Goal: Transaction & Acquisition: Purchase product/service

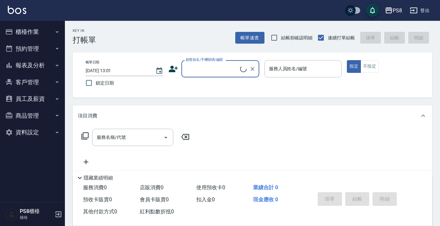
click at [221, 69] on input "顧客姓名/手機號碼/編號" at bounding box center [212, 68] width 56 height 11
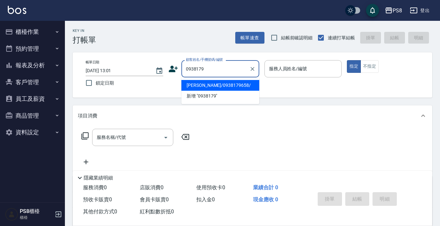
click at [226, 85] on li "[PERSON_NAME]/0938179658/" at bounding box center [220, 85] width 78 height 11
type input "[PERSON_NAME]/0938179658/"
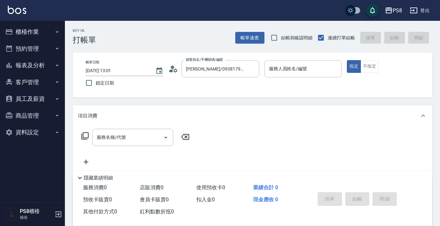
click at [171, 68] on icon at bounding box center [173, 69] width 10 height 10
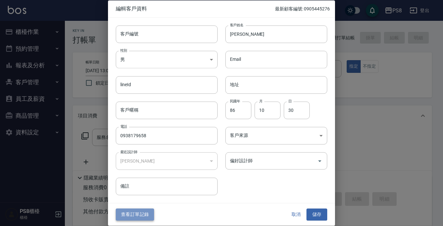
click at [134, 215] on button "查看訂單記錄" at bounding box center [135, 214] width 38 height 12
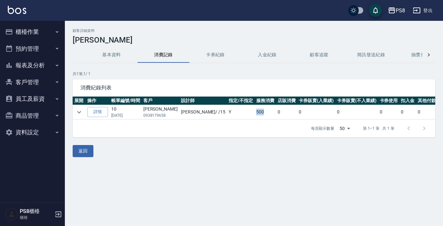
drag, startPoint x: 221, startPoint y: 112, endPoint x: 227, endPoint y: 132, distance: 20.6
click at [233, 113] on tr "詳情 10 [DATE] [PERSON_NAME]0938179658 [PERSON_NAME] / /15 Y 500 0 0 0 0 0 0 500" at bounding box center [278, 112] width 411 height 14
click at [218, 157] on div "返回" at bounding box center [254, 151] width 363 height 12
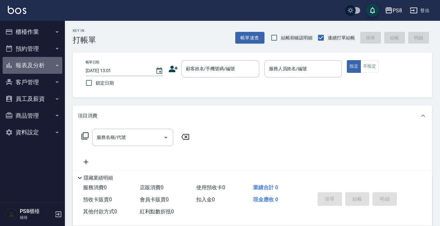
click at [46, 65] on button "報表及分析" at bounding box center [33, 65] width 60 height 17
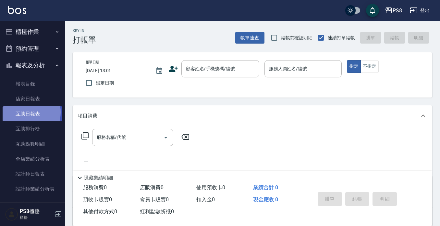
click at [22, 112] on link "互助日報表" at bounding box center [33, 113] width 60 height 15
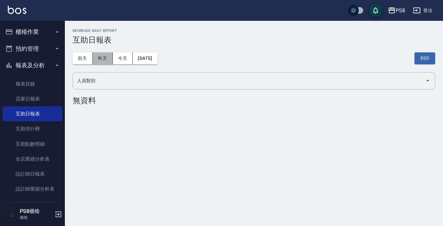
click at [106, 60] on button "昨天" at bounding box center [103, 58] width 20 height 12
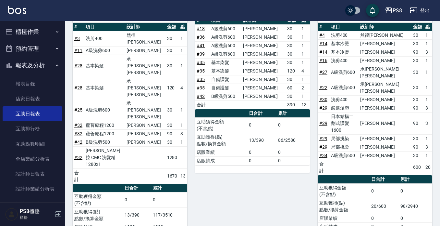
scroll to position [138, 0]
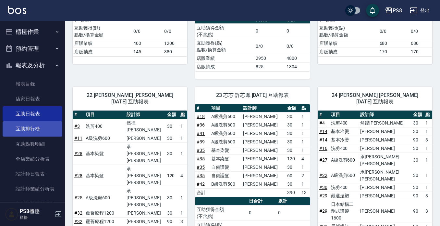
click at [53, 131] on link "互助排行榜" at bounding box center [33, 128] width 60 height 15
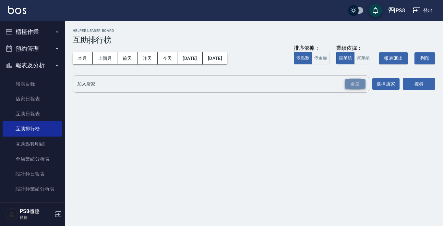
click at [356, 87] on div "全選" at bounding box center [355, 84] width 21 height 10
click at [408, 85] on button "搜尋" at bounding box center [419, 84] width 32 height 12
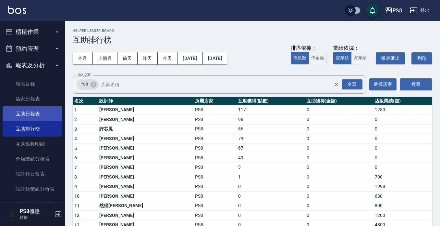
click at [42, 118] on link "互助日報表" at bounding box center [33, 113] width 60 height 15
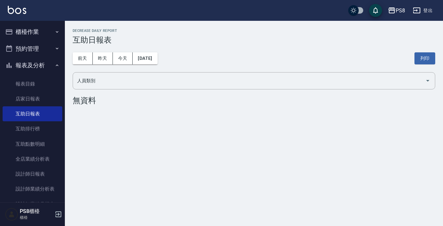
drag, startPoint x: 0, startPoint y: 41, endPoint x: 1, endPoint y: 33, distance: 8.1
click at [0, 36] on nav "櫃檯作業 打帳單 帳單列表 掛單列表 座位開單 營業儀表板 現金收支登錄 材料自購登錄 每日結帳 排班表 掃碼打卡 預約管理 預約管理 單日預約紀錄 單週預約…" at bounding box center [32, 111] width 65 height 181
click at [8, 29] on icon "button" at bounding box center [9, 32] width 8 height 8
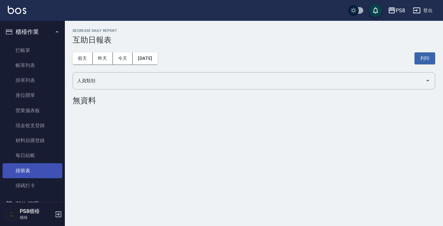
click at [56, 172] on link "排班表" at bounding box center [33, 170] width 60 height 15
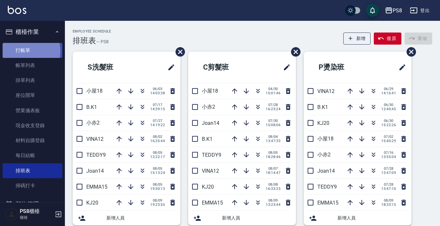
click at [24, 52] on link "打帳單" at bounding box center [33, 50] width 60 height 15
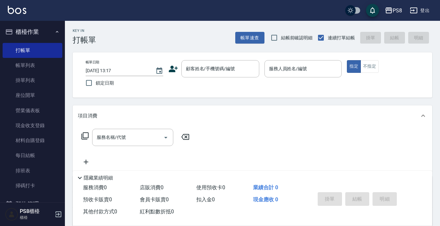
click at [188, 92] on div "帳單日期 [DATE] 13:17 鎖定日期 顧客姓名/手機號碼/編號 顧客姓名/手機號碼/編號 服務人員姓名/編號 服務人員姓名/編號 指定 不指定" at bounding box center [253, 74] width 360 height 45
click at [193, 61] on div "顧客姓名/手機號碼/編號" at bounding box center [220, 68] width 78 height 17
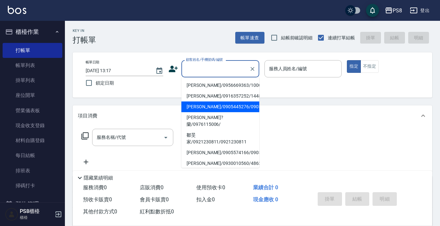
click at [300, 111] on div "項目消費" at bounding box center [253, 115] width 360 height 21
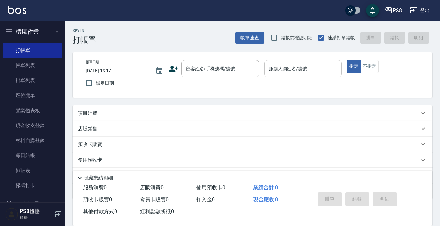
click at [286, 77] on div "服務人員姓名/編號" at bounding box center [303, 68] width 78 height 17
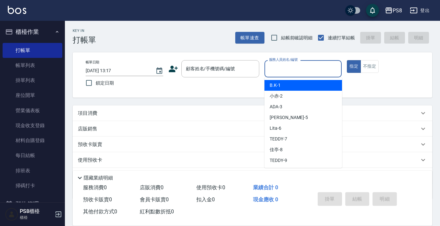
click at [209, 79] on div "帳單日期 [DATE] 13:17 鎖定日期 顧客姓名/手機號碼/編號 顧客姓名/手機號碼/編號 服務人員姓名/編號 服務人員姓名/編號 指定 不指定" at bounding box center [252, 75] width 344 height 30
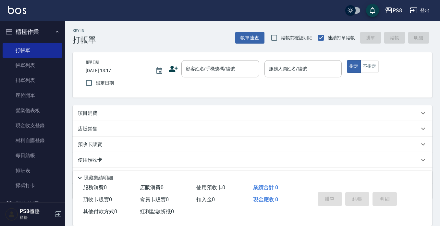
click at [159, 110] on div "項目消費" at bounding box center [248, 113] width 341 height 7
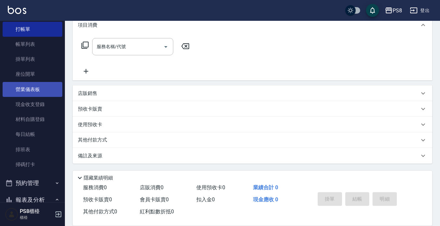
scroll to position [32, 0]
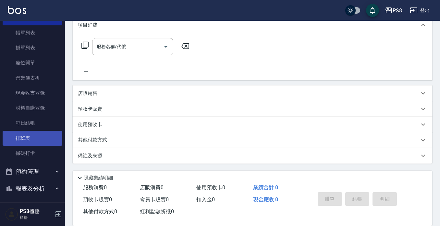
click at [36, 136] on link "排班表" at bounding box center [33, 137] width 60 height 15
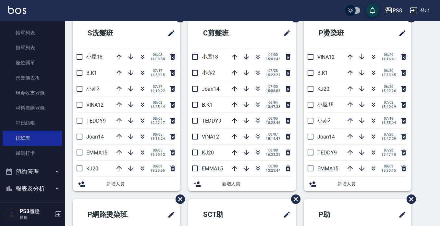
scroll to position [32, 0]
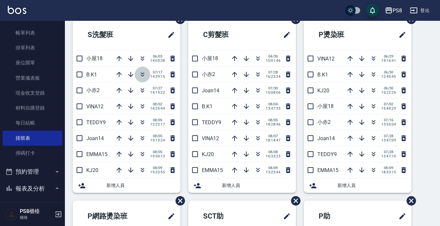
click at [140, 71] on icon "button" at bounding box center [143, 74] width 8 height 8
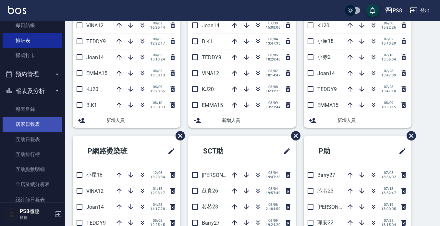
scroll to position [162, 0]
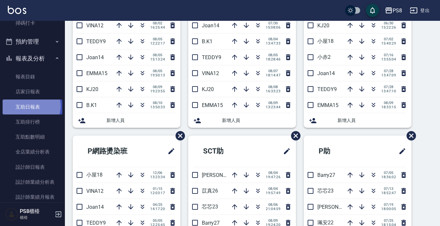
click at [31, 105] on link "互助日報表" at bounding box center [33, 106] width 60 height 15
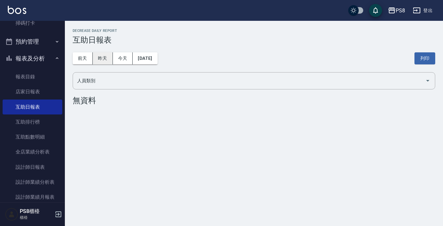
click at [97, 55] on button "昨天" at bounding box center [103, 58] width 20 height 12
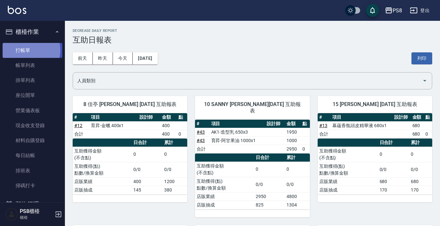
click at [31, 50] on link "打帳單" at bounding box center [33, 50] width 60 height 15
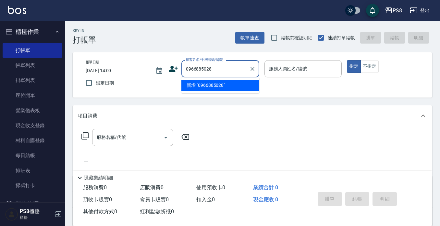
click at [190, 88] on li "新增 "0966885028"" at bounding box center [220, 85] width 78 height 11
type input "0966885028"
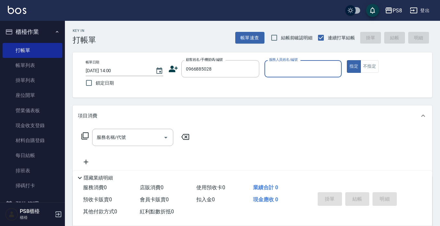
click at [169, 68] on icon at bounding box center [173, 69] width 10 height 10
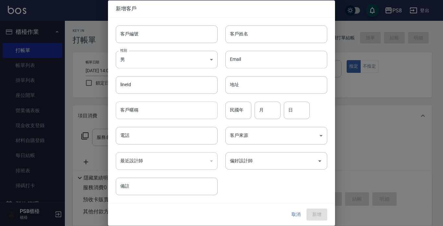
type input "0966885028"
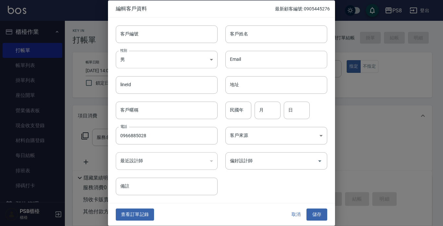
click at [164, 68] on div "性別 男 [DEMOGRAPHIC_DATA] 性別" at bounding box center [167, 60] width 102 height 18
click at [169, 66] on body "PS8 登出 櫃檯作業 打帳單 帳單列表 掛單列表 座位開單 營業儀表板 現金收支登錄 材料自購登錄 每日結帳 排班表 掃碼打卡 預約管理 預約管理 單日預約…" at bounding box center [221, 158] width 443 height 316
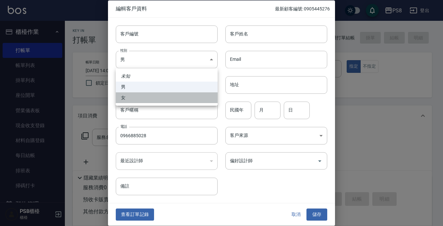
click at [181, 96] on li "女" at bounding box center [167, 97] width 102 height 11
type input "[DEMOGRAPHIC_DATA]"
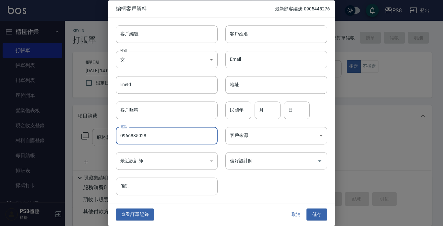
drag, startPoint x: 156, startPoint y: 133, endPoint x: 102, endPoint y: 134, distance: 53.6
click at [102, 134] on div "編輯客戶資料 最新顧客編號: 0905445276 客戶編號 客戶編號 客戶姓名 客戶姓名 性別 女 [DEMOGRAPHIC_DATA] 性別 Email …" at bounding box center [221, 113] width 443 height 226
click at [168, 24] on div "客戶編號 客戶編號" at bounding box center [163, 30] width 110 height 25
click at [168, 27] on input "客戶編號" at bounding box center [167, 34] width 102 height 18
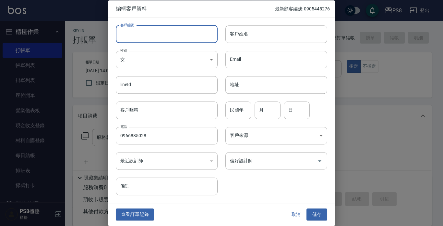
paste input "0966885028"
type input "0966885028"
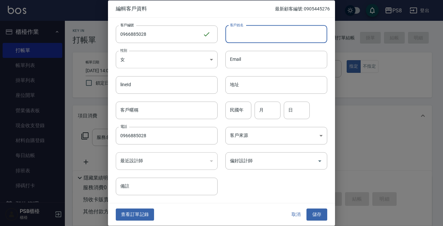
click at [239, 35] on input "客戶姓名" at bounding box center [277, 34] width 102 height 18
type input "[PERSON_NAME]"
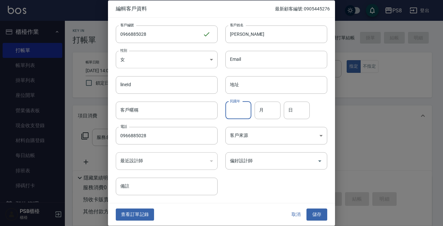
click at [247, 108] on input "民國年" at bounding box center [239, 110] width 26 height 18
type input "95"
type input "05"
type input "01."
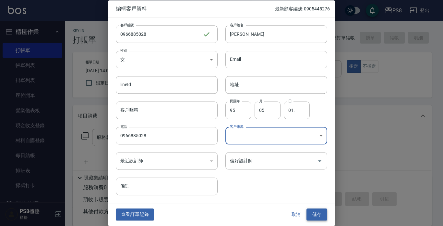
click at [317, 213] on button "儲存" at bounding box center [317, 214] width 21 height 12
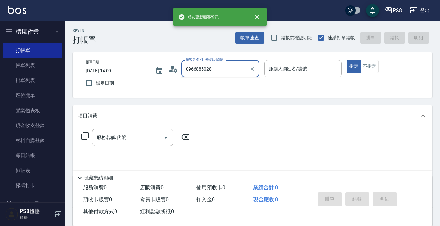
click at [225, 73] on input "0966885028" at bounding box center [215, 68] width 62 height 11
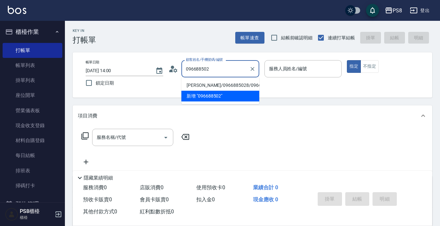
click at [224, 88] on li "[PERSON_NAME]/0966885028/0966885028" at bounding box center [220, 85] width 78 height 11
type input "[PERSON_NAME]/0966885028/0966885028"
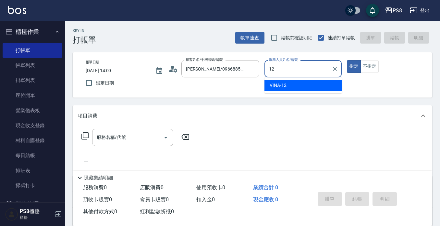
type input "VINA-12"
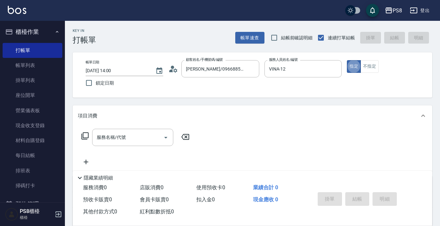
type button "true"
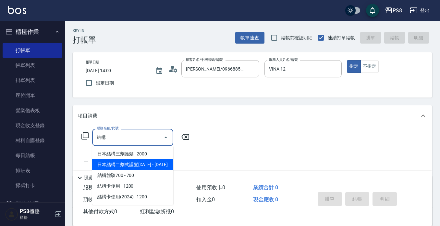
click at [146, 164] on span "日本結構二劑式護髮[DATE] - [DATE]" at bounding box center [132, 164] width 81 height 11
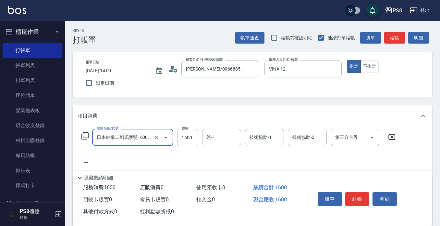
type input "日本結構二劑式護髮1600(904)"
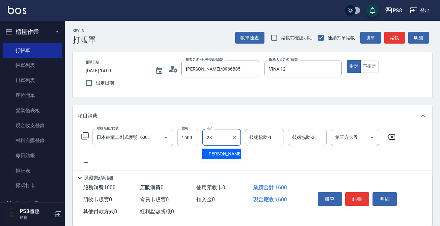
type input "[PERSON_NAME]-28"
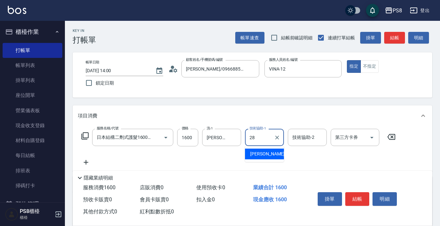
type input "[PERSON_NAME]-28"
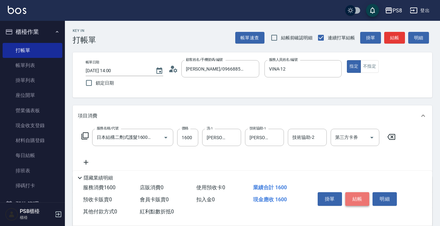
click at [357, 192] on button "結帳" at bounding box center [357, 199] width 24 height 14
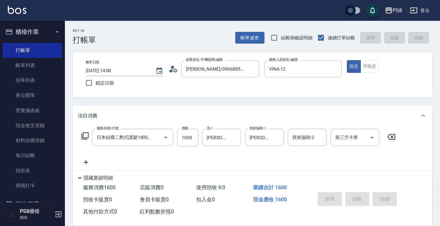
type input "[DATE] 14:23"
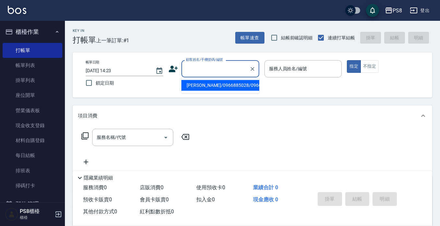
click at [227, 74] on input "顧客姓名/手機號碼/編號" at bounding box center [215, 68] width 62 height 11
click at [214, 88] on li "[PERSON_NAME]/0956669363/10008" at bounding box center [220, 85] width 78 height 11
type input "[PERSON_NAME]/0956669363/10008"
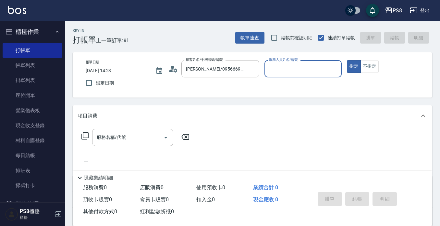
type input "SANNY-10"
drag, startPoint x: 358, startPoint y: 63, endPoint x: 360, endPoint y: 71, distance: 8.7
click at [360, 71] on button "指定" at bounding box center [354, 66] width 14 height 13
click at [127, 143] on div "服務名稱/代號" at bounding box center [132, 137] width 81 height 17
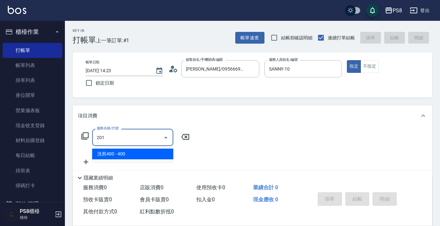
click at [129, 152] on span "洗剪400 - 400" at bounding box center [132, 153] width 81 height 11
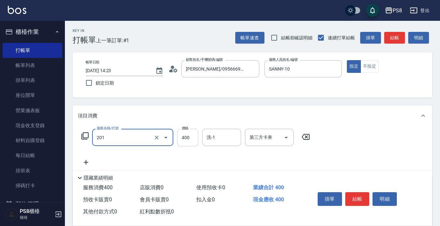
type input "洗剪400(201)"
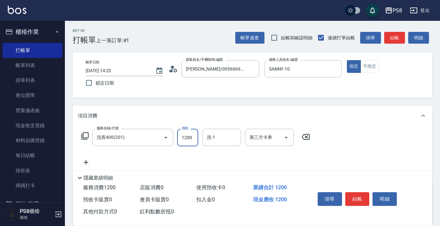
click at [193, 132] on input "1200" at bounding box center [187, 138] width 21 height 18
type input "600"
click at [84, 162] on icon at bounding box center [86, 162] width 5 height 5
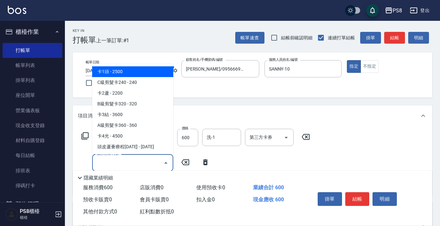
click at [118, 157] on input "服務名稱/代號" at bounding box center [128, 162] width 66 height 11
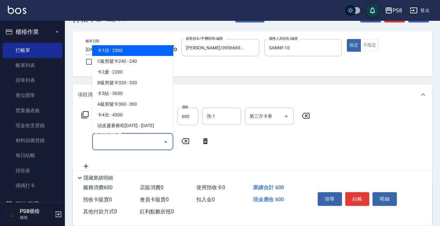
scroll to position [32, 0]
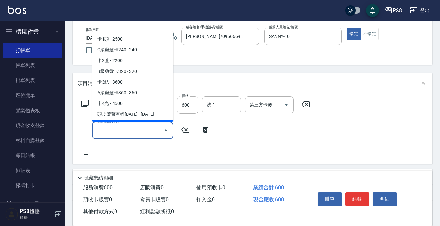
click at [116, 129] on input "服務名稱/代號" at bounding box center [128, 129] width 66 height 11
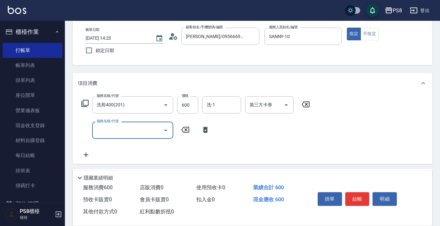
type input "6"
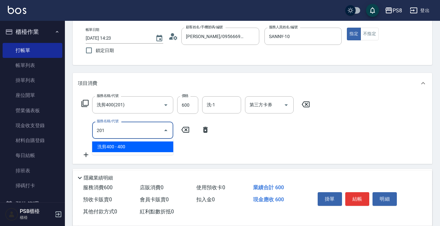
click at [113, 146] on span "洗剪400 - 400" at bounding box center [132, 146] width 81 height 11
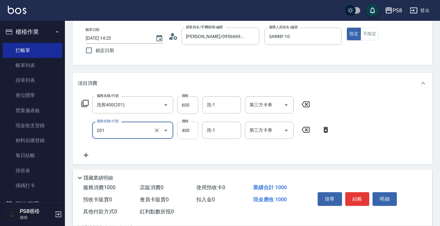
type input "洗剪400(201)"
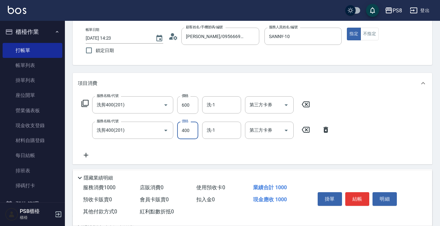
click at [186, 132] on input "400" at bounding box center [187, 130] width 21 height 18
type input "600"
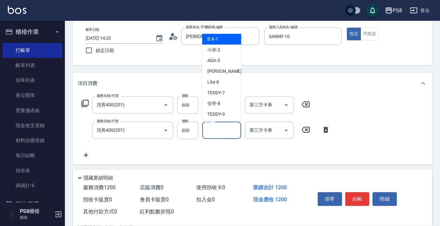
click at [212, 135] on input "洗-1" at bounding box center [221, 129] width 33 height 11
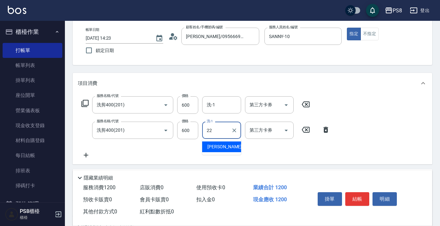
drag, startPoint x: 212, startPoint y: 146, endPoint x: 65, endPoint y: 146, distance: 147.3
click at [206, 146] on div "[PERSON_NAME] -22" at bounding box center [221, 146] width 39 height 11
type input "[PERSON_NAME]-22"
click at [87, 155] on icon at bounding box center [86, 155] width 16 height 8
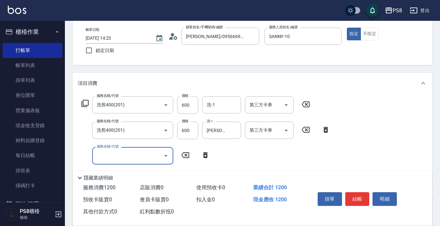
click at [92, 156] on div "服務名稱/代號" at bounding box center [132, 155] width 81 height 17
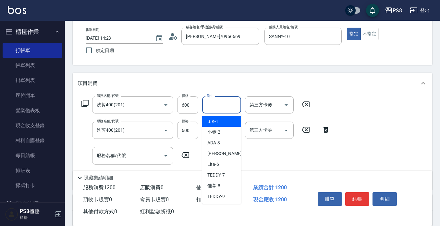
click at [222, 105] on input "洗-1" at bounding box center [221, 104] width 33 height 11
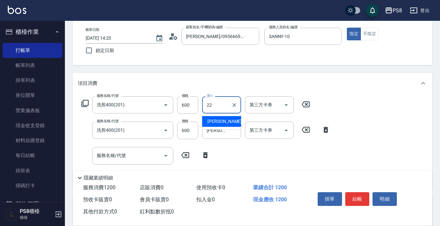
click at [218, 120] on span "[PERSON_NAME] -22" at bounding box center [227, 121] width 41 height 7
type input "[PERSON_NAME]-22"
click at [118, 161] on input "服務名稱/代號" at bounding box center [128, 155] width 66 height 11
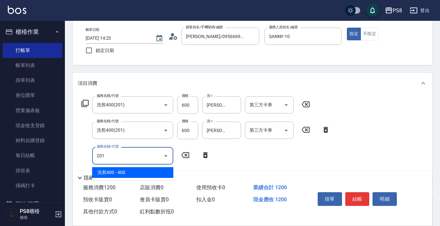
drag, startPoint x: 122, startPoint y: 170, endPoint x: 140, endPoint y: 166, distance: 18.3
click at [124, 170] on span "洗剪400 - 400" at bounding box center [132, 172] width 81 height 11
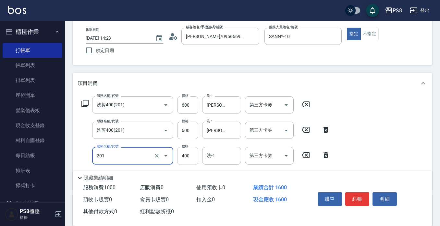
type input "洗剪400(201)"
click at [185, 155] on input "400" at bounding box center [187, 156] width 21 height 18
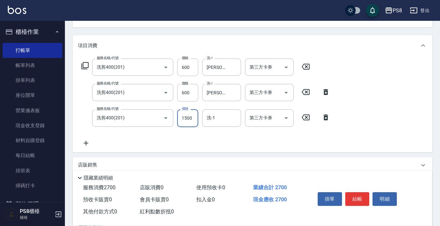
scroll to position [130, 0]
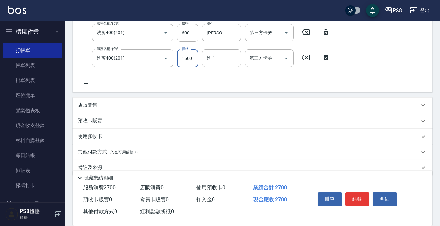
type input "1500"
click at [90, 102] on p "店販銷售" at bounding box center [87, 105] width 19 height 7
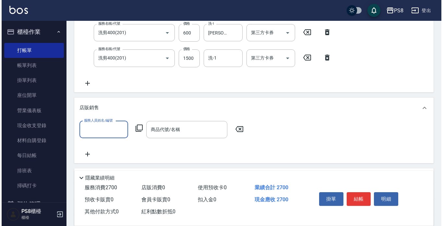
scroll to position [0, 0]
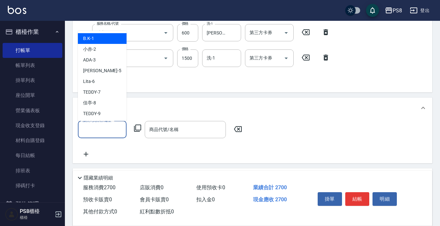
click at [97, 127] on input "服務人員姓名/編號" at bounding box center [102, 129] width 43 height 11
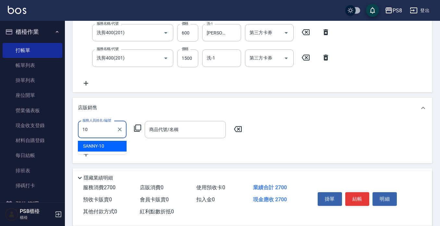
click at [103, 145] on span "SANNY -10" at bounding box center [93, 145] width 21 height 7
type input "SANNY-10"
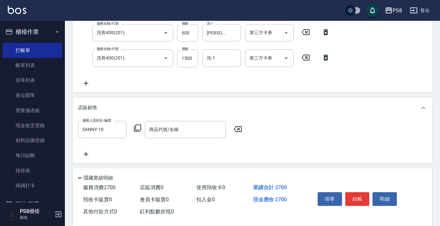
click at [137, 126] on icon at bounding box center [138, 128] width 8 height 8
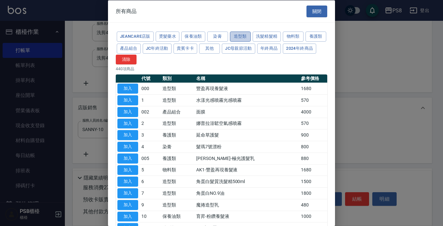
click at [231, 37] on button "造型類" at bounding box center [240, 36] width 21 height 10
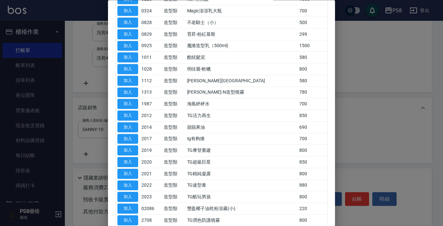
scroll to position [451, 0]
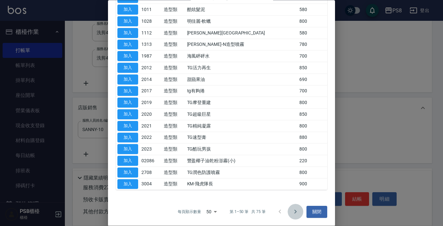
click at [292, 210] on icon "Go to next page" at bounding box center [296, 212] width 8 height 8
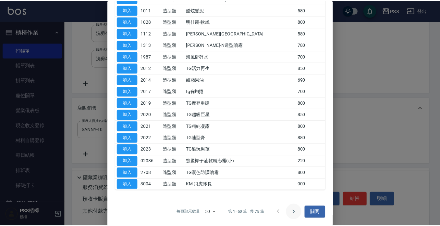
scroll to position [173, 0]
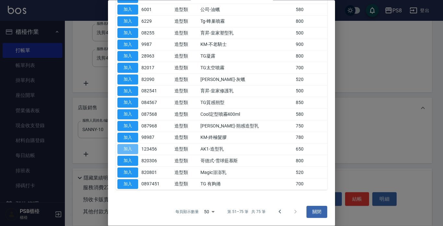
click at [127, 152] on button "加入" at bounding box center [127, 149] width 21 height 10
type input "AK1-造型乳"
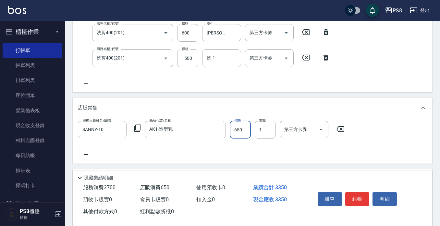
click at [243, 131] on input "650" at bounding box center [240, 130] width 21 height 18
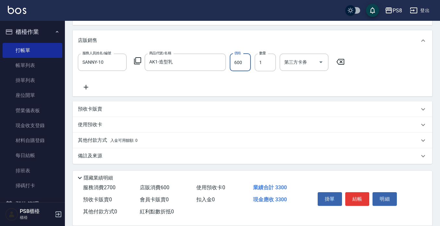
scroll to position [197, 0]
type input "600"
click at [90, 139] on p "其他付款方式 入金可用餘額: 0" at bounding box center [108, 139] width 60 height 7
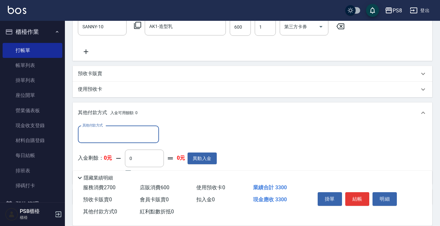
scroll to position [274, 0]
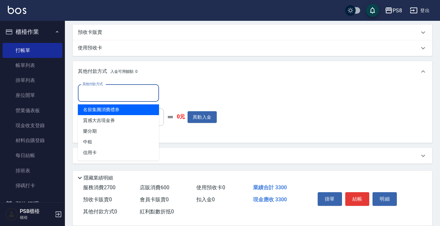
click at [107, 94] on input "其他付款方式" at bounding box center [118, 92] width 75 height 11
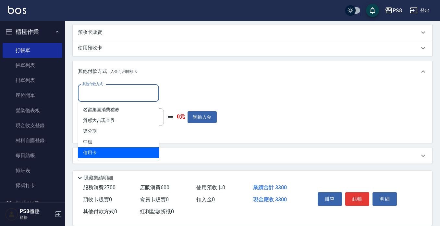
click at [117, 154] on span "信用卡" at bounding box center [118, 152] width 81 height 11
type input "信用卡"
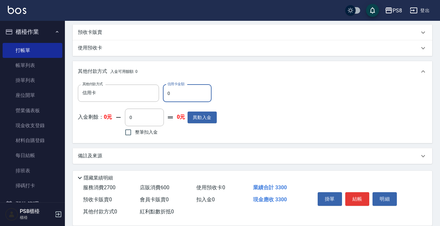
click at [192, 89] on input "0" at bounding box center [187, 93] width 49 height 18
type input "2100"
click at [354, 193] on button "結帳" at bounding box center [357, 199] width 24 height 14
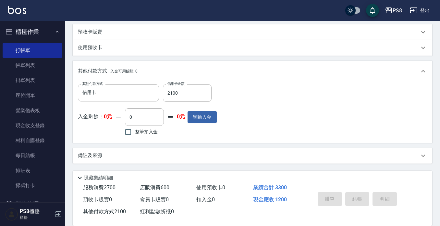
type input "[DATE] 14:35"
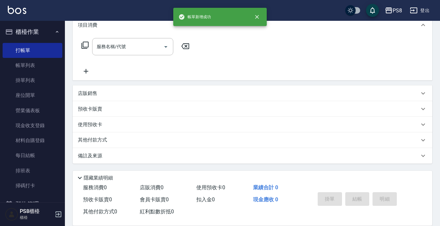
scroll to position [0, 0]
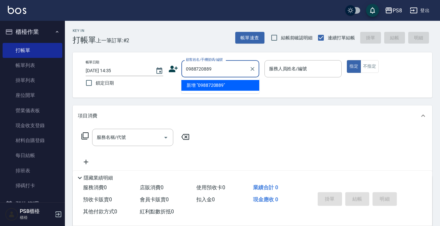
drag, startPoint x: 216, startPoint y: 68, endPoint x: 181, endPoint y: 69, distance: 35.4
click at [181, 69] on div "0988720889 顧客姓名/手機號碼/編號" at bounding box center [220, 68] width 78 height 17
type input "0988720889"
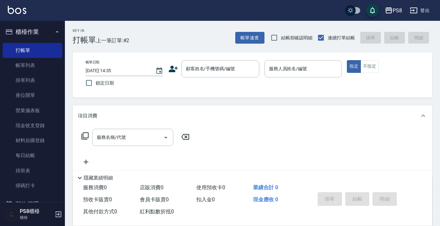
click at [173, 69] on icon at bounding box center [173, 69] width 10 height 10
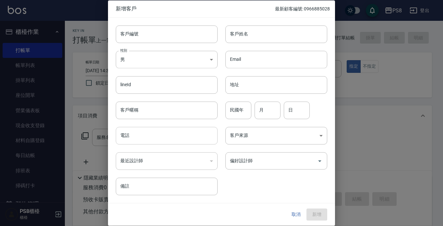
click at [139, 138] on input "電話" at bounding box center [167, 136] width 102 height 18
paste input "0988720889"
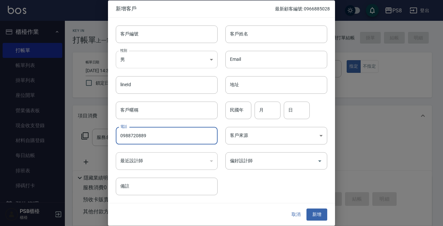
type input "0988720889"
click at [137, 63] on body "PS8 登出 櫃檯作業 打帳單 帳單列表 掛單列表 座位開單 營業儀表板 現金收支登錄 材料自購登錄 每日結帳 排班表 掃碼打卡 預約管理 預約管理 單日預約…" at bounding box center [221, 158] width 443 height 316
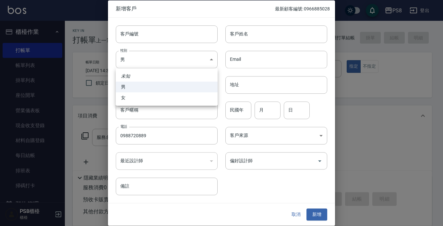
click at [146, 96] on li "女" at bounding box center [167, 97] width 102 height 11
type input "[DEMOGRAPHIC_DATA]"
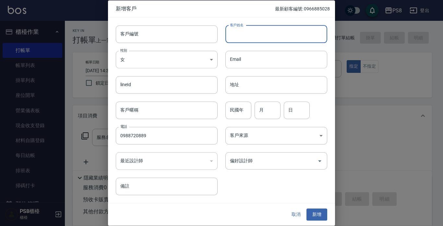
click at [252, 37] on input "客戶姓名" at bounding box center [277, 34] width 102 height 18
type input "卯"
type input "忙"
type input "卯"
click at [240, 107] on input "民國年" at bounding box center [239, 110] width 26 height 18
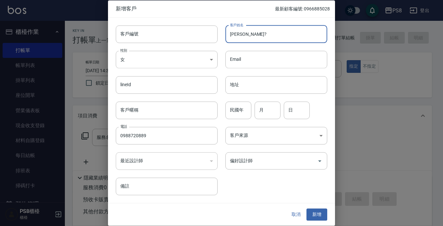
click at [234, 34] on input "[PERSON_NAME]?" at bounding box center [277, 34] width 102 height 18
type input "[PERSON_NAME]?"
click at [241, 108] on input "民國年" at bounding box center [239, 110] width 26 height 18
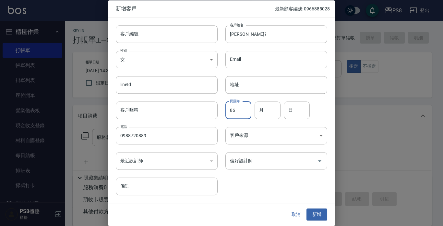
type input "86"
type input "05"
type input "02"
click at [313, 211] on button "新增" at bounding box center [317, 214] width 21 height 12
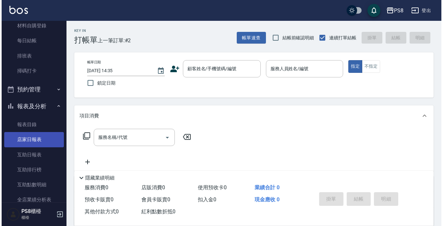
scroll to position [130, 0]
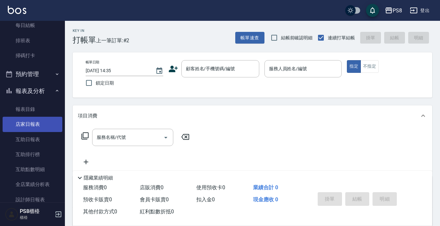
click at [27, 123] on link "店家日報表" at bounding box center [33, 124] width 60 height 15
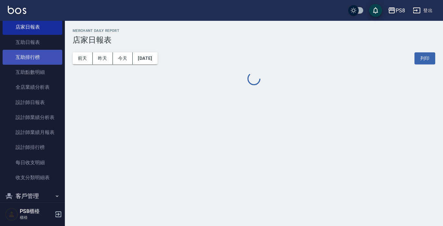
scroll to position [227, 0]
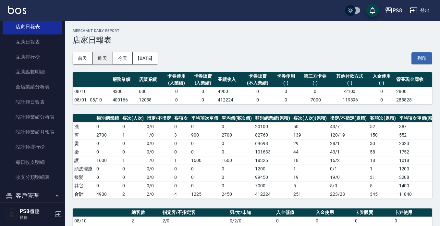
drag, startPoint x: 103, startPoint y: 68, endPoint x: 103, endPoint y: 56, distance: 11.0
click at [103, 65] on div "[DATE] [DATE] [DATE] [DATE] 列印" at bounding box center [253, 58] width 360 height 28
click at [103, 56] on button "昨天" at bounding box center [103, 58] width 20 height 12
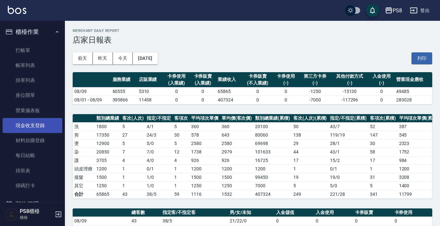
scroll to position [32, 0]
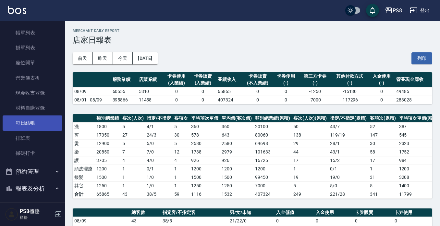
click at [41, 120] on link "每日結帳" at bounding box center [33, 122] width 60 height 15
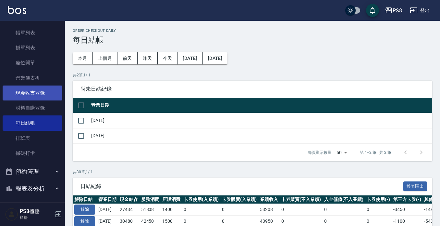
click at [35, 92] on link "現金收支登錄" at bounding box center [33, 92] width 60 height 15
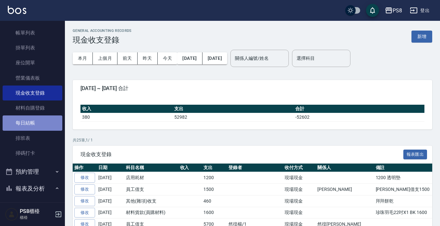
click at [32, 117] on link "每日結帳" at bounding box center [33, 122] width 60 height 15
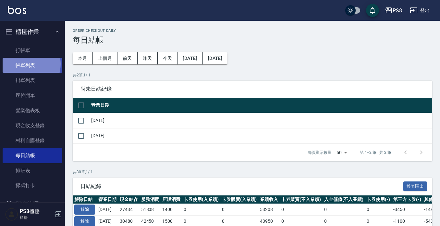
click at [25, 64] on link "帳單列表" at bounding box center [33, 65] width 60 height 15
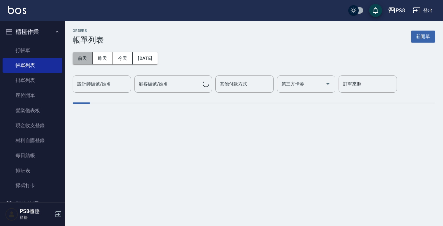
click at [91, 62] on button "前天" at bounding box center [83, 58] width 20 height 12
click at [112, 76] on div "設計師編號/姓名" at bounding box center [102, 83] width 58 height 17
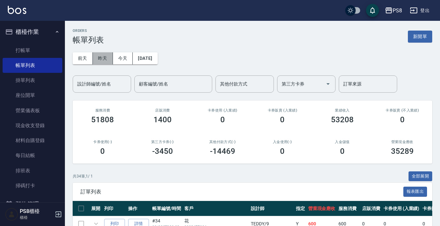
click at [107, 58] on button "昨天" at bounding box center [103, 58] width 20 height 12
click at [109, 88] on input "設計師編號/姓名" at bounding box center [102, 83] width 53 height 11
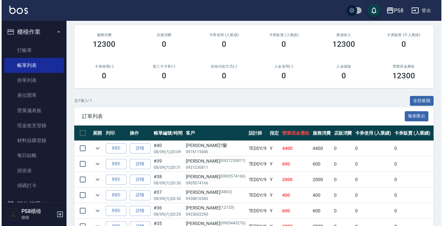
scroll to position [97, 0]
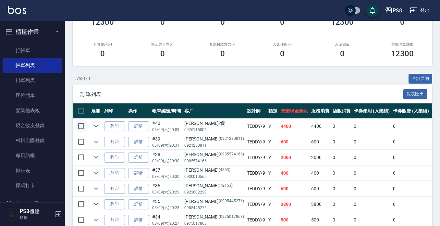
type input "TEDDY-9"
click at [84, 124] on input "checkbox" at bounding box center [81, 126] width 14 height 14
checkbox input "true"
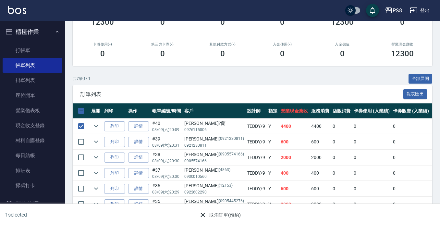
click at [222, 211] on button "取消訂單(預約)" at bounding box center [219, 215] width 47 height 12
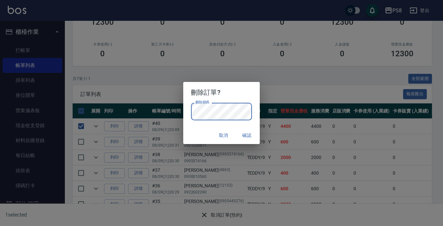
click at [250, 134] on button "確認" at bounding box center [247, 135] width 21 height 12
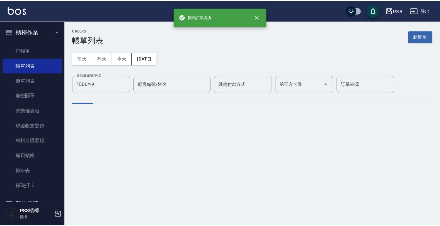
scroll to position [0, 0]
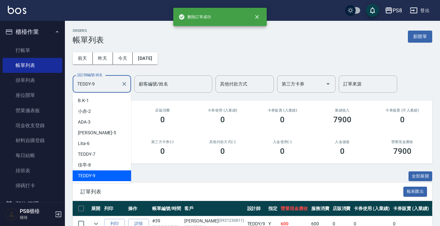
click at [93, 85] on input "TEDDY-9" at bounding box center [97, 83] width 43 height 11
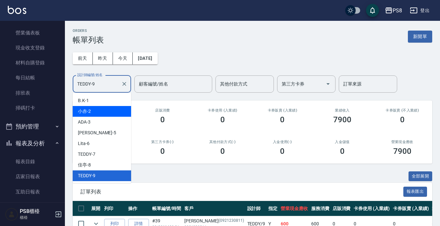
scroll to position [162, 0]
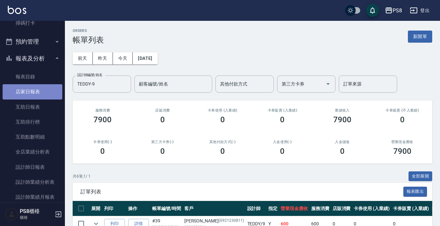
click at [34, 90] on link "店家日報表" at bounding box center [33, 91] width 60 height 15
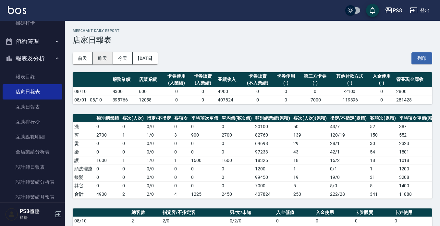
click at [95, 61] on button "昨天" at bounding box center [103, 58] width 20 height 12
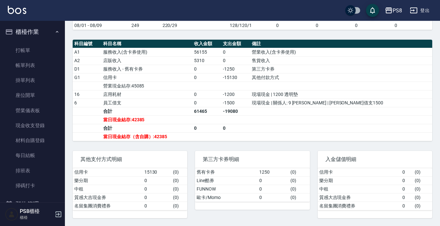
scroll to position [47, 0]
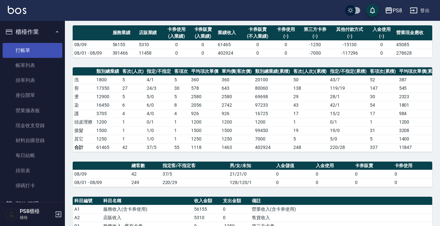
click at [25, 50] on link "打帳單" at bounding box center [33, 50] width 60 height 15
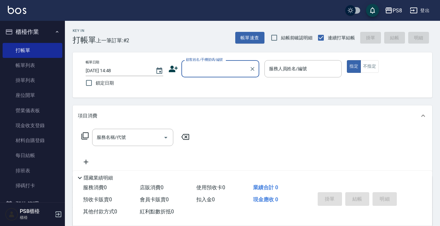
click at [226, 68] on input "顧客姓名/手機號碼/編號" at bounding box center [215, 68] width 62 height 11
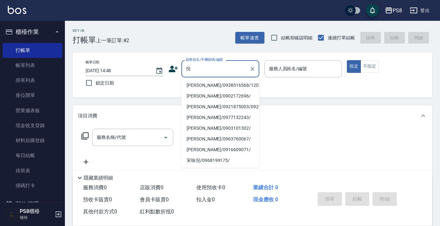
click at [224, 84] on li "[PERSON_NAME]/0938516568/12013" at bounding box center [220, 85] width 78 height 11
type input "[PERSON_NAME]/0938516568/12013"
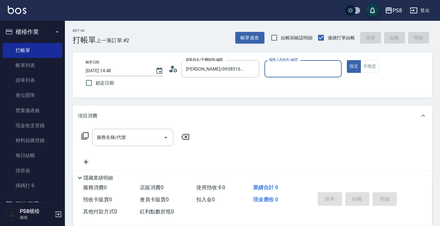
type input "KJ-209"
click at [338, 69] on icon "Clear" at bounding box center [335, 69] width 6 height 6
click at [300, 70] on input "服務人員姓名/編號" at bounding box center [303, 68] width 72 height 11
type input "090."
click at [347, 60] on button "指定" at bounding box center [354, 66] width 14 height 13
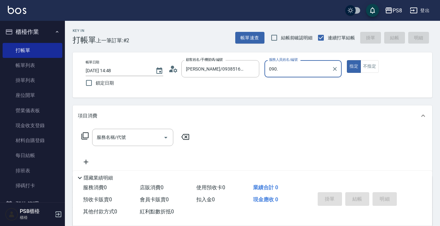
type button "true"
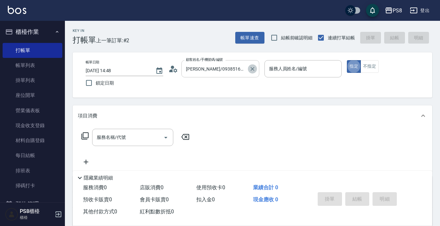
click at [250, 68] on icon "Clear" at bounding box center [252, 69] width 6 height 6
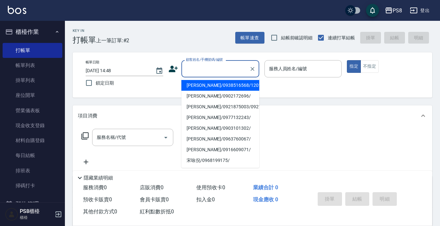
click at [233, 70] on input "顧客姓名/手機號碼/編號" at bounding box center [215, 68] width 62 height 11
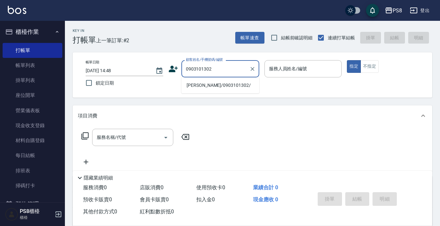
click at [228, 82] on li "[PERSON_NAME]/0903101302/" at bounding box center [220, 85] width 78 height 11
type input "[PERSON_NAME]/0903101302/"
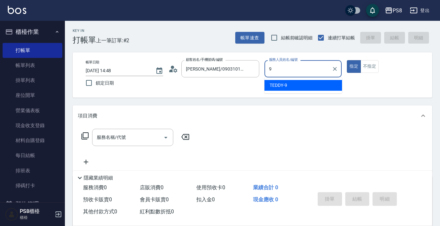
type input "TEDDY-9"
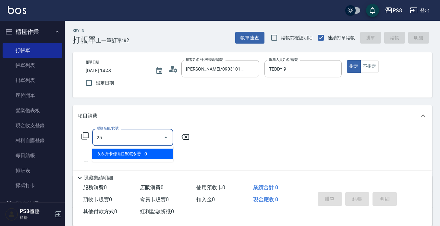
type input "2"
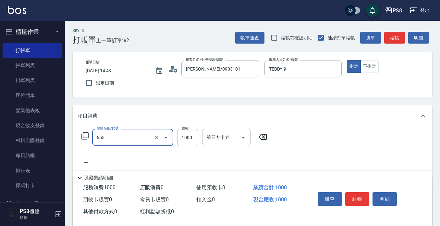
type input "拆接(655)"
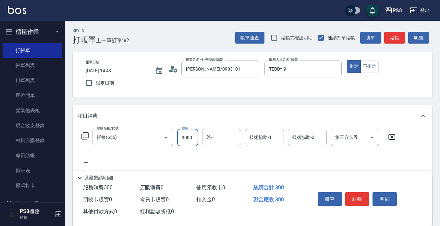
type input "3000"
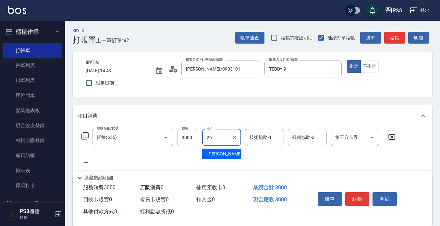
type input "苡真-26"
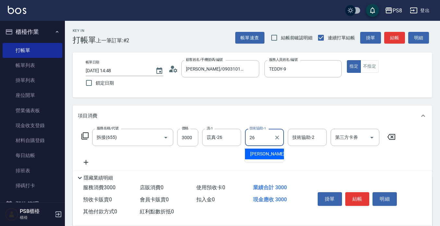
type input "苡真-26"
click at [85, 159] on icon at bounding box center [86, 162] width 16 height 8
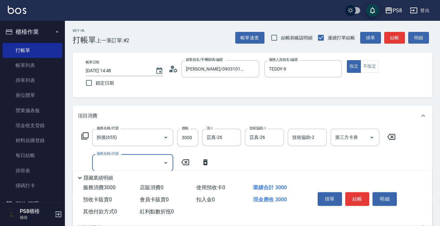
click at [104, 160] on input "服務名稱/代號" at bounding box center [128, 162] width 66 height 11
type input "基本染髮(401)"
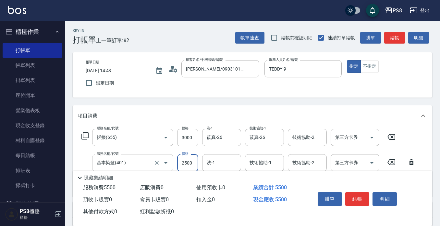
type input "2500"
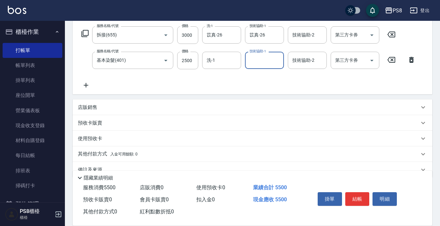
scroll to position [116, 0]
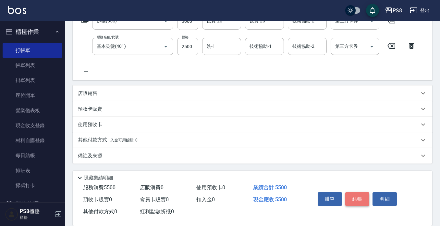
click at [355, 200] on button "結帳" at bounding box center [357, 199] width 24 height 14
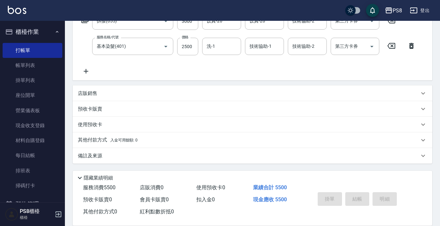
type input "[DATE] 14:49"
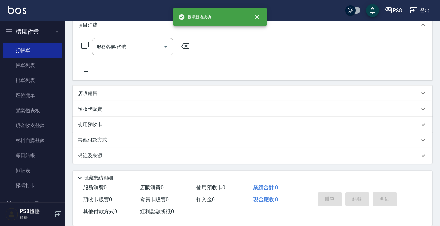
scroll to position [0, 0]
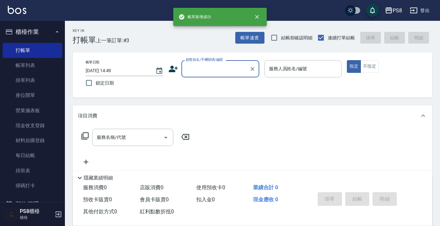
click at [232, 64] on input "顧客姓名/手機號碼/編號" at bounding box center [215, 68] width 62 height 11
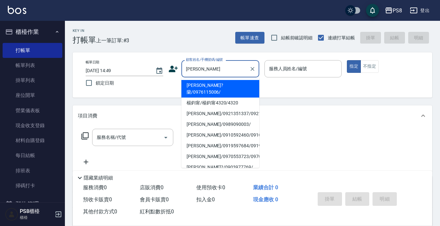
click at [231, 86] on li "[PERSON_NAME]?蘭/0976115006/" at bounding box center [220, 89] width 78 height 18
type input "[PERSON_NAME]?蘭/0976115006/"
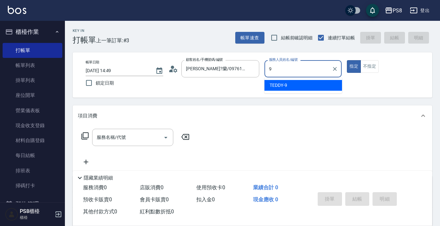
type input "TEDDY-9"
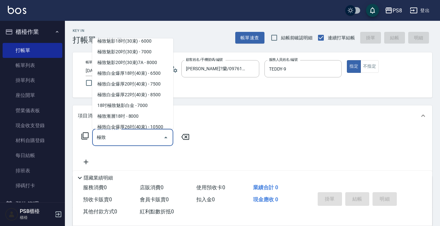
scroll to position [195, 0]
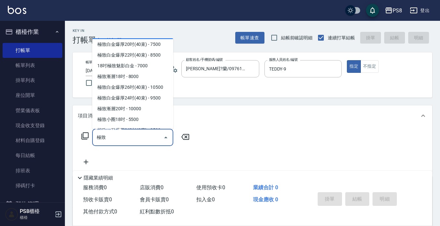
click at [138, 39] on span "極致白金爆厚18吋(40束) - 6500" at bounding box center [132, 33] width 81 height 11
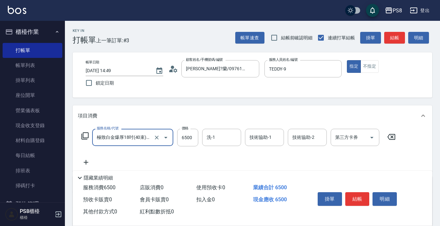
type input "極致白金爆厚18吋(40束)(G86)"
click at [91, 161] on icon at bounding box center [86, 162] width 16 height 8
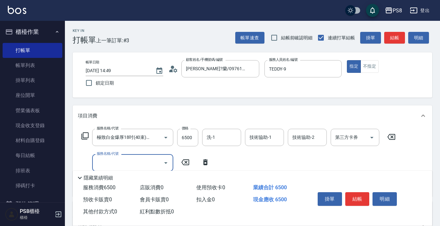
click at [111, 158] on input "服務名稱/代號" at bounding box center [128, 162] width 66 height 11
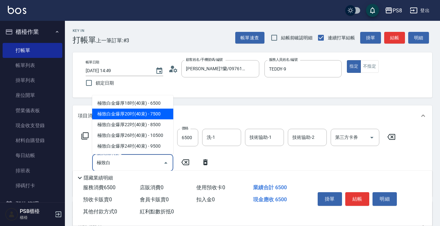
click at [126, 111] on span "極致白金爆厚20吋(40束) - 7500" at bounding box center [132, 113] width 81 height 11
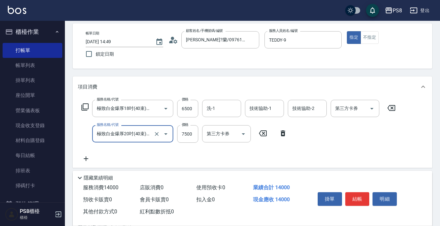
scroll to position [65, 0]
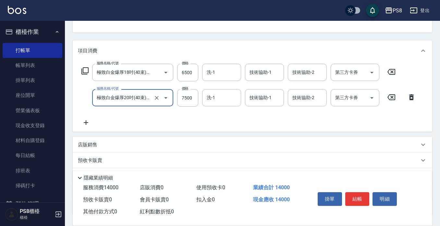
type input "極致白金爆厚20吋(40束)(G87)"
click at [86, 122] on icon at bounding box center [86, 122] width 5 height 5
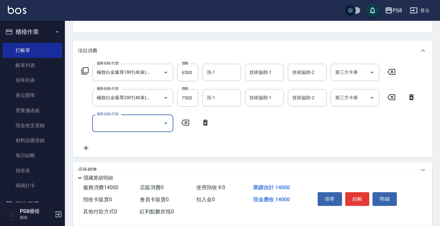
click at [122, 123] on input "服務名稱/代號" at bounding box center [128, 122] width 66 height 11
click at [167, 98] on icon "Open" at bounding box center [166, 98] width 8 height 8
type input "ㄓㄧˋ"
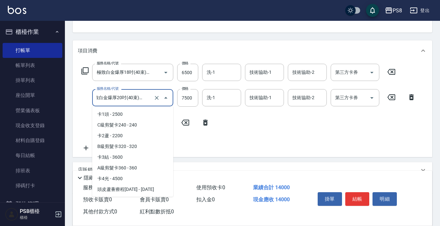
scroll to position [3249, 0]
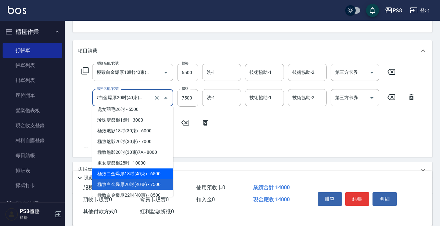
click at [131, 179] on span "極致白金爆厚18吋(40束) - 6500" at bounding box center [132, 173] width 81 height 11
type input "極致白金爆厚18吋(40束)(G86)"
type input "6500"
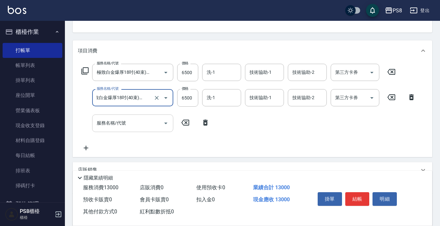
click at [121, 121] on input "服務名稱/代號" at bounding box center [128, 122] width 66 height 11
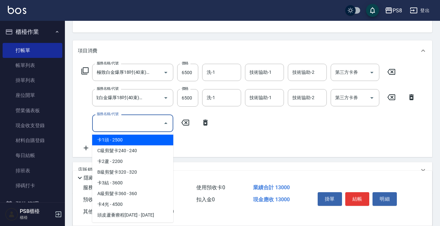
scroll to position [0, 0]
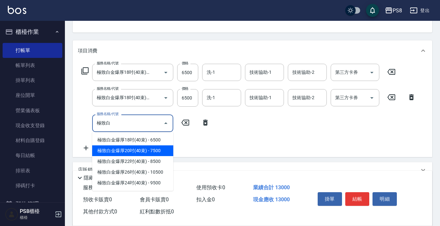
click at [133, 148] on span "極致白金爆厚20吋(40束) - 7500" at bounding box center [132, 150] width 81 height 11
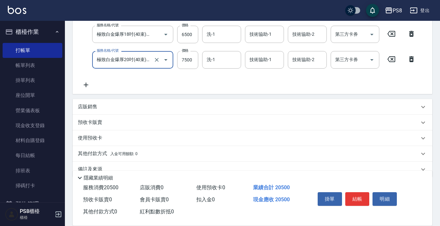
scroll to position [130, 0]
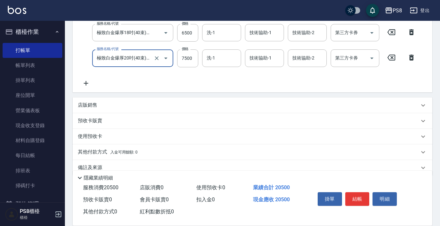
type input "極致白金爆厚20吋(40束)(G87)"
click at [87, 84] on icon at bounding box center [86, 83] width 16 height 8
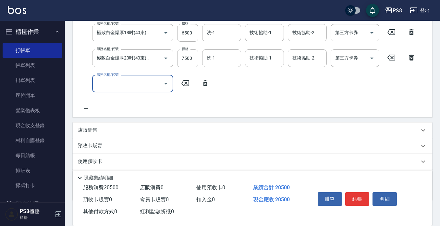
click at [93, 84] on div "服務名稱/代號" at bounding box center [132, 83] width 81 height 17
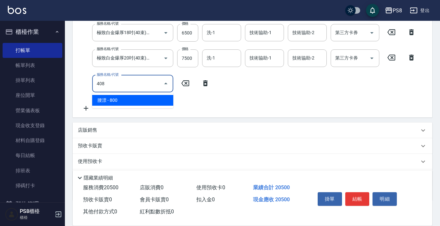
scroll to position [129, 0]
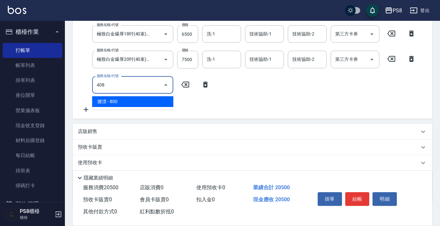
type input "腰漂(408)"
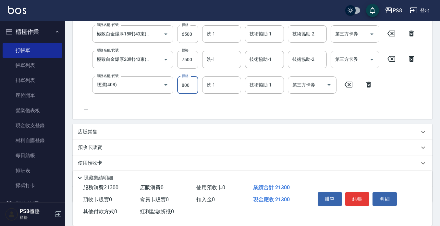
click at [87, 107] on icon at bounding box center [86, 110] width 16 height 8
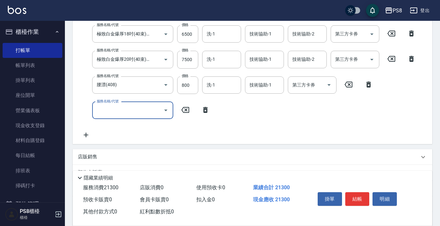
scroll to position [0, 0]
type input "腰漂(408)"
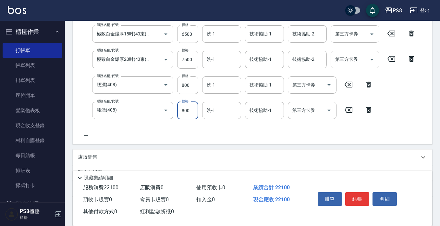
click at [85, 136] on icon at bounding box center [86, 135] width 16 height 8
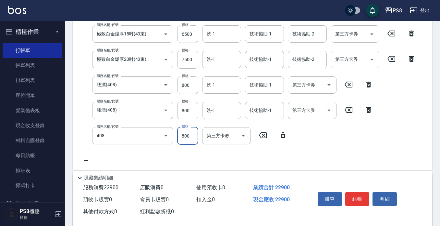
type input "腰漂(408)"
click at [87, 166] on div "服務名稱/代號 極致白金爆厚18吋(40束)(G86) 服務名稱/代號 價格 6500 價格 洗-1 洗-1 技術協助-1 技術協助-1 技術協助-2 技術協…" at bounding box center [253, 83] width 360 height 172
click at [87, 162] on icon at bounding box center [86, 160] width 16 height 8
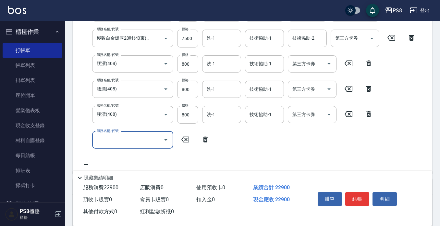
scroll to position [161, 0]
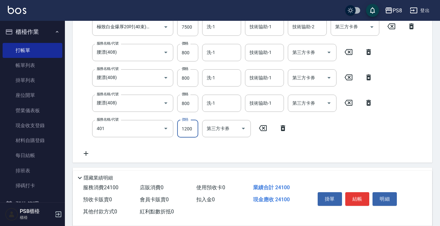
type input "基本染髮(401)"
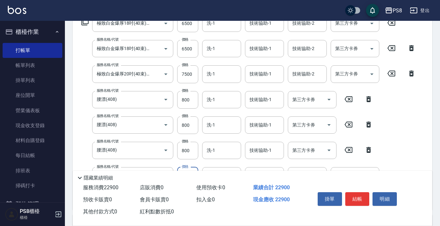
scroll to position [130, 0]
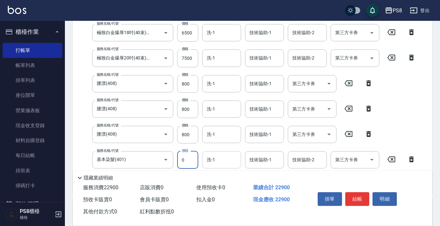
click at [210, 153] on div "洗-1" at bounding box center [221, 159] width 39 height 17
type input "0"
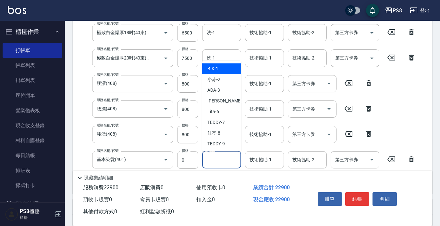
click at [252, 154] on input "技術協助-1" at bounding box center [264, 159] width 33 height 11
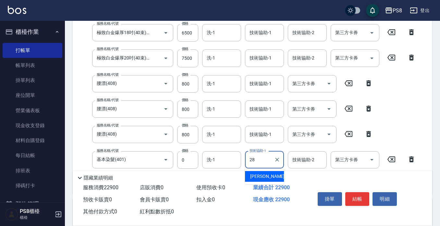
type input "[PERSON_NAME]-28"
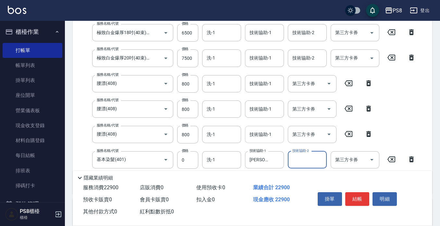
click at [263, 133] on div "技術協助-1 技術協助-1" at bounding box center [264, 134] width 39 height 17
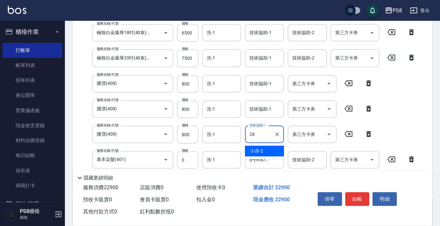
type input "[PERSON_NAME]-28"
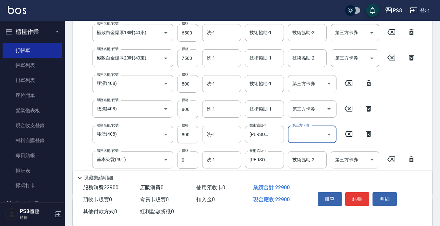
click at [220, 139] on input "洗-1" at bounding box center [221, 134] width 33 height 11
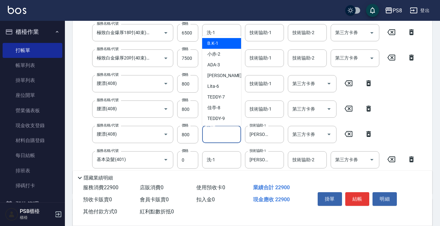
type input "0"
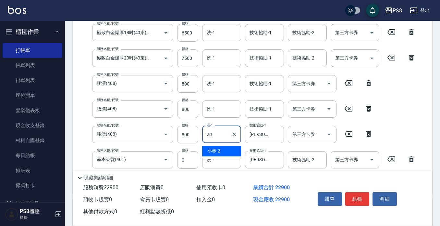
type input "[PERSON_NAME]-28"
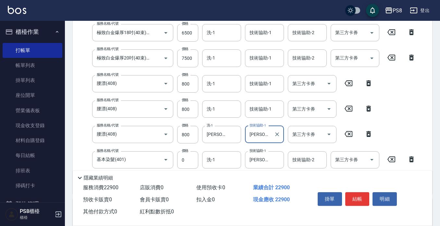
click at [225, 170] on div "隱藏業績明細" at bounding box center [253, 175] width 360 height 11
click at [226, 161] on input "洗-1" at bounding box center [221, 159] width 33 height 11
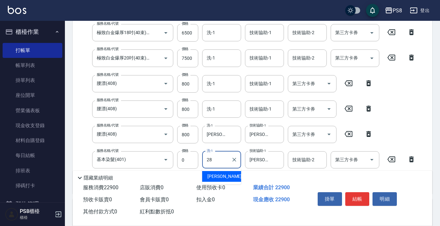
type input "[PERSON_NAME]-28"
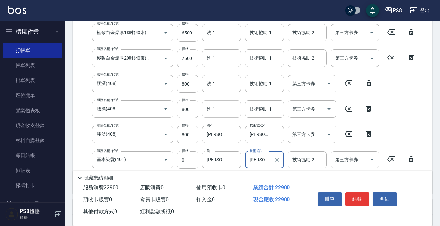
click at [221, 114] on input "洗-1" at bounding box center [221, 108] width 33 height 11
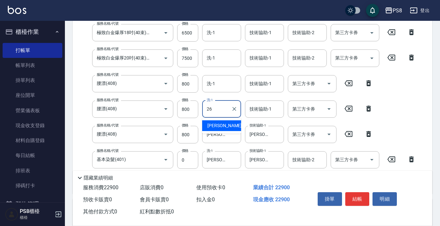
type input "苡真-26"
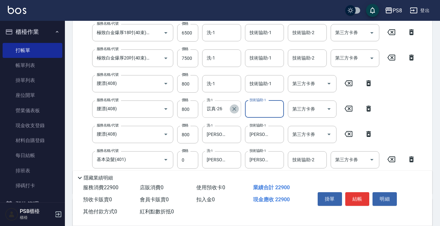
click at [233, 107] on icon "Clear" at bounding box center [234, 109] width 4 height 4
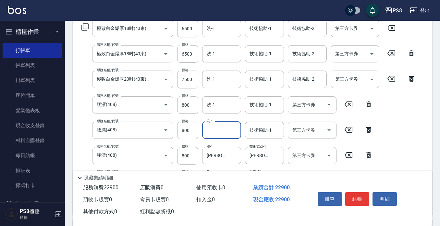
scroll to position [97, 0]
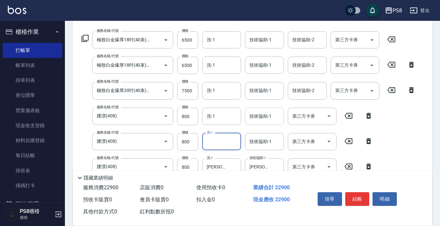
click at [270, 124] on div "技術協助-1" at bounding box center [264, 115] width 39 height 17
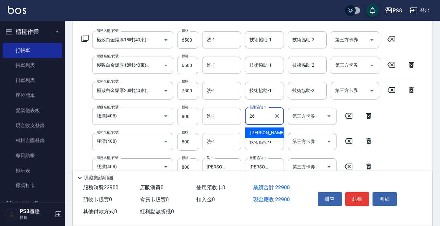
type input "苡真-26"
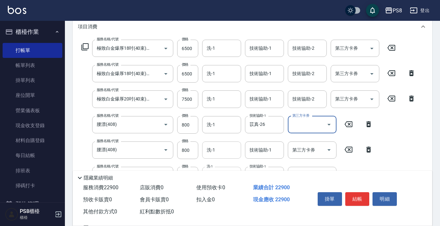
scroll to position [32, 0]
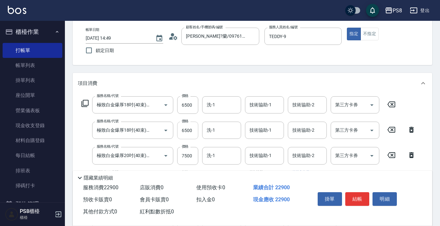
click at [190, 133] on div "服務名稱/代號 極致白金爆厚18吋(40束)(G86) 服務名稱/代號 價格 6500 價格 洗-1 洗-1 技術協助-1 技術協助-1 技術協助-2 技術協…" at bounding box center [249, 191] width 342 height 190
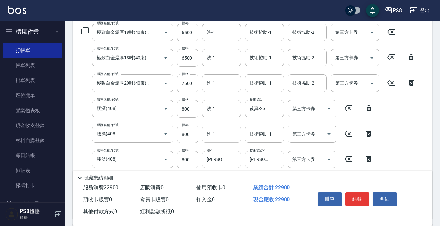
scroll to position [47, 0]
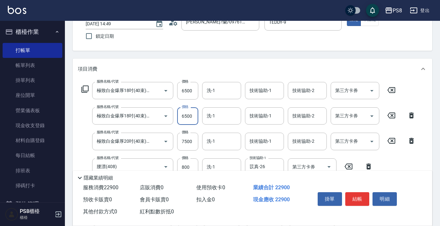
click at [188, 116] on input "6500" at bounding box center [187, 116] width 21 height 18
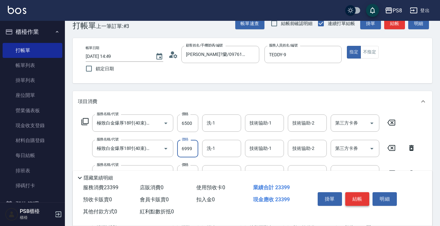
type input "6999"
click at [359, 193] on button "結帳" at bounding box center [357, 199] width 24 height 14
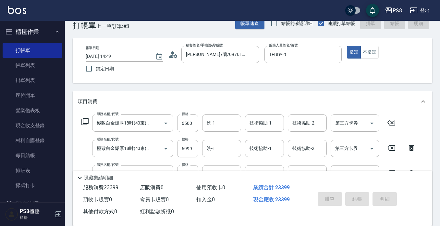
type input "[DATE] 14:51"
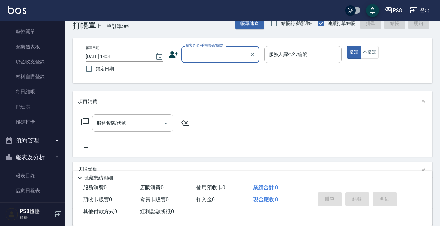
scroll to position [162, 0]
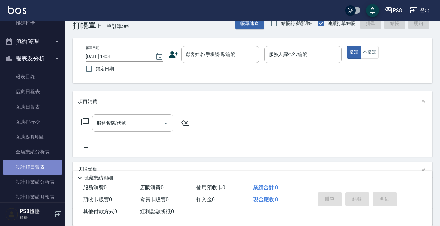
click at [41, 160] on link "設計師日報表" at bounding box center [33, 166] width 60 height 15
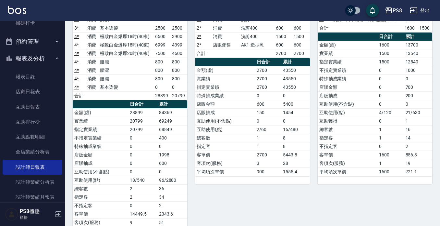
scroll to position [107, 0]
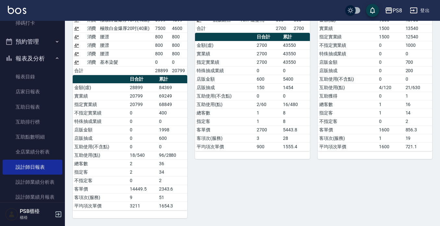
click at [190, 105] on div "10 SANNY [PERSON_NAME][DATE] 日報表 單號 類別 項目 金額 業績 2 * 消費 洗剪400 600 600 2 * 消費 洗剪4…" at bounding box center [248, 87] width 122 height 261
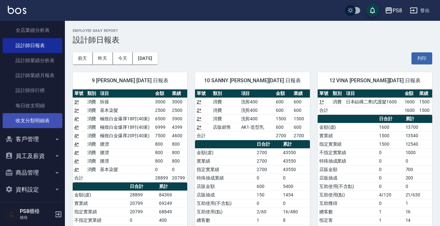
scroll to position [287, 0]
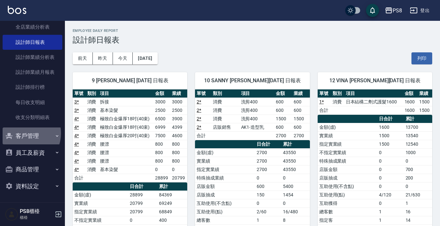
click at [23, 133] on button "客戶管理" at bounding box center [33, 135] width 60 height 17
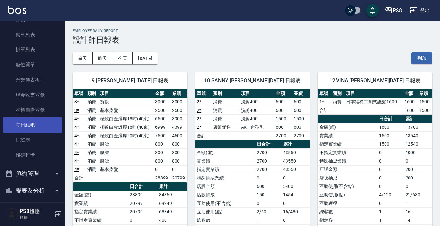
scroll to position [27, 0]
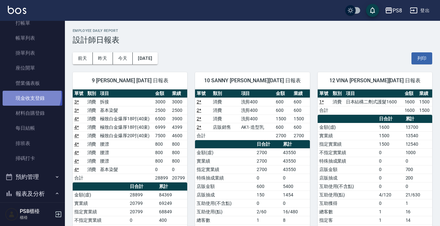
click at [29, 95] on link "現金收支登錄" at bounding box center [33, 98] width 60 height 15
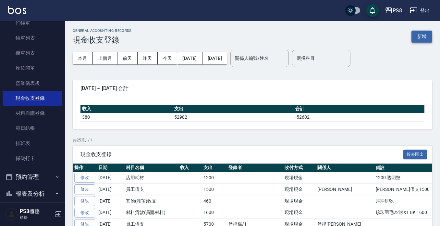
click at [422, 39] on button "新增" at bounding box center [421, 37] width 21 height 12
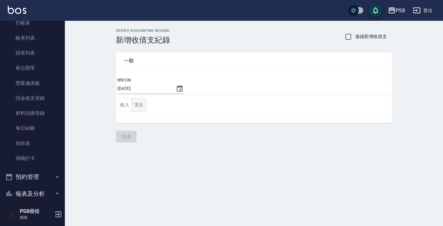
drag, startPoint x: 138, startPoint y: 114, endPoint x: 138, endPoint y: 107, distance: 6.5
click at [138, 112] on td "收入 支出" at bounding box center [254, 105] width 276 height 20
drag, startPoint x: 138, startPoint y: 107, endPoint x: 138, endPoint y: 114, distance: 6.8
click at [138, 109] on button "支出" at bounding box center [139, 104] width 15 height 13
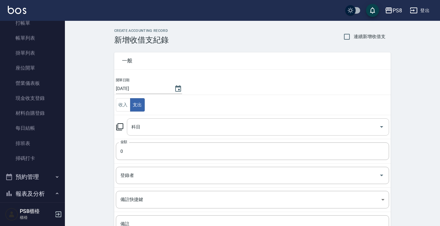
click at [141, 129] on input "科目" at bounding box center [253, 126] width 247 height 11
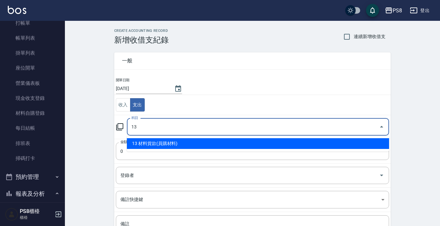
click at [154, 139] on li "13 材料貨款(員購材料)" at bounding box center [258, 143] width 262 height 11
type input "13 材料貨款(員購材料)"
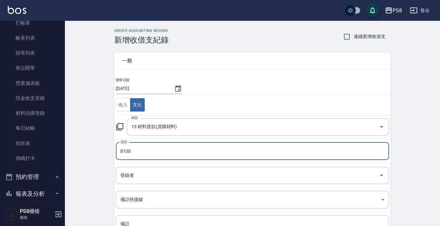
type input "8100"
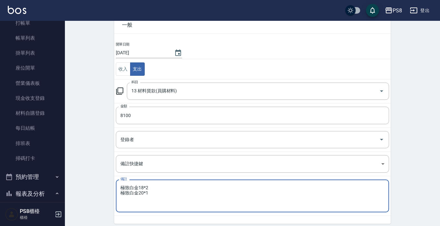
scroll to position [61, 0]
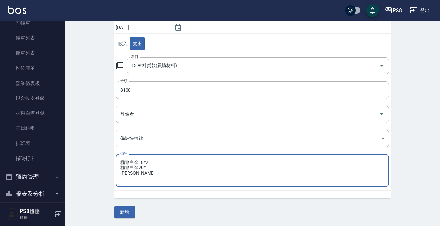
type textarea "極致白金18*2 極致白金20*1 [PERSON_NAME]"
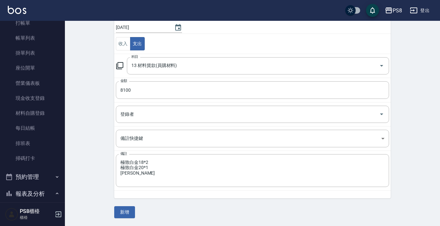
click at [135, 211] on div "一般 開單日期 [DATE] 收入 支出 科目 13 材料貨款(員購材料) 科目 金額 8100 金額 登錄者 登錄者 備註快捷鍵 ​ 備註快捷鍵 備註 極致…" at bounding box center [252, 100] width 276 height 234
click at [131, 211] on button "新增" at bounding box center [124, 212] width 21 height 12
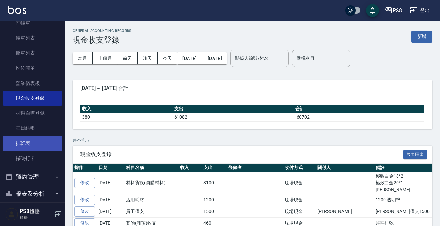
click at [41, 145] on link "排班表" at bounding box center [33, 143] width 60 height 15
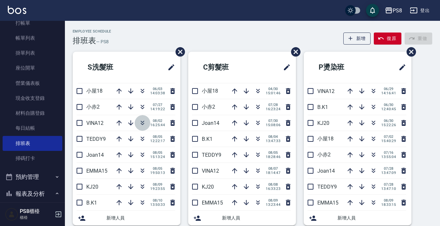
click at [140, 125] on icon "button" at bounding box center [143, 123] width 8 height 8
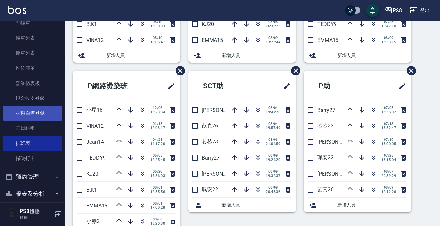
scroll to position [92, 0]
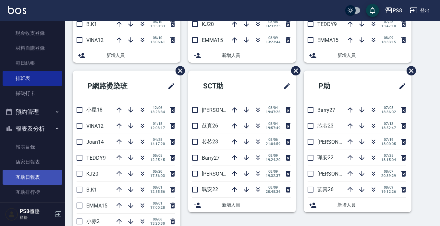
click at [23, 173] on link "互助日報表" at bounding box center [33, 176] width 60 height 15
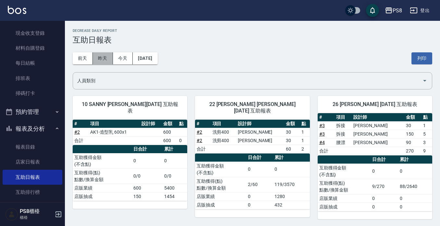
click at [96, 60] on button "昨天" at bounding box center [103, 58] width 20 height 12
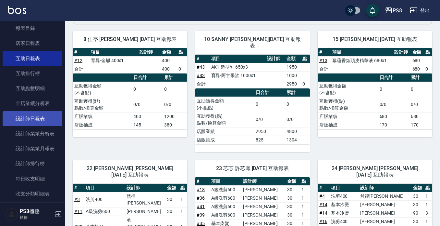
scroll to position [222, 0]
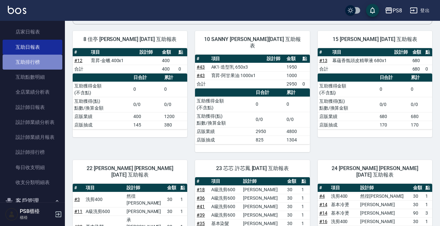
click at [38, 63] on link "互助排行榜" at bounding box center [33, 62] width 60 height 15
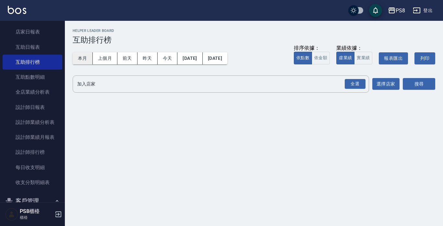
click at [86, 55] on button "本月" at bounding box center [83, 58] width 20 height 12
click at [362, 87] on div "全選" at bounding box center [355, 84] width 21 height 10
click at [403, 84] on button "搜尋" at bounding box center [419, 84] width 32 height 12
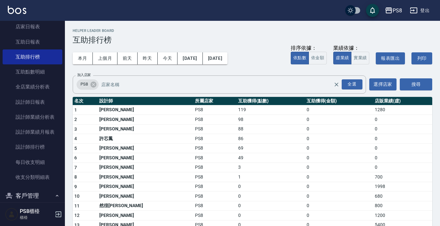
scroll to position [190, 0]
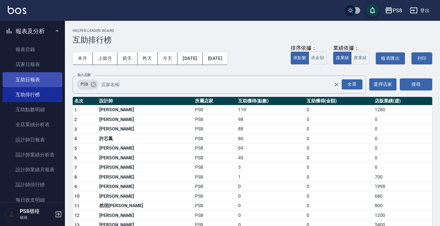
click at [36, 82] on link "互助日報表" at bounding box center [33, 79] width 60 height 15
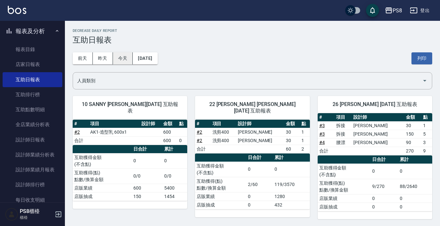
click at [123, 55] on button "今天" at bounding box center [123, 58] width 20 height 12
click at [81, 55] on button "前天" at bounding box center [83, 58] width 20 height 12
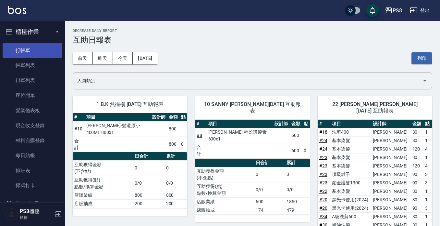
click at [22, 51] on link "打帳單" at bounding box center [33, 50] width 60 height 15
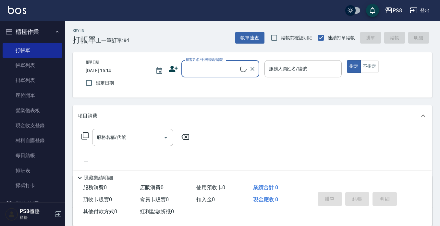
click at [217, 68] on input "顧客姓名/手機號碼/編號" at bounding box center [212, 68] width 56 height 11
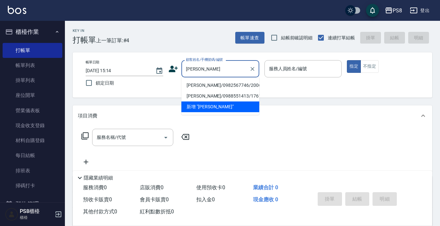
click at [212, 84] on li "[PERSON_NAME]/0982567746/20062" at bounding box center [220, 85] width 78 height 11
type input "[PERSON_NAME]/0982567746/20062"
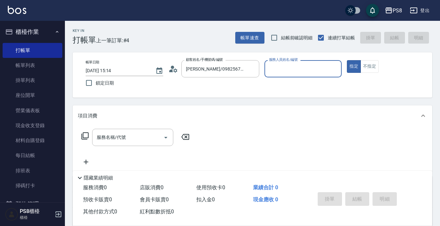
type input "佳亭-8"
click at [175, 73] on icon at bounding box center [173, 69] width 10 height 10
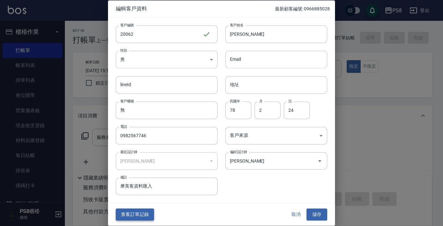
click at [146, 211] on button "查看訂單記錄" at bounding box center [135, 214] width 38 height 12
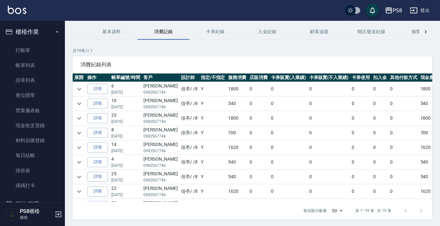
scroll to position [12, 0]
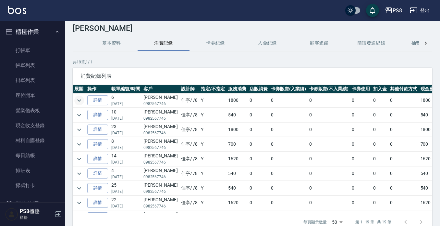
click at [82, 99] on icon "expand row" at bounding box center [79, 100] width 8 height 8
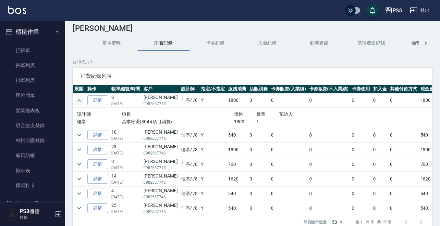
click at [82, 99] on icon "expand row" at bounding box center [79, 100] width 8 height 8
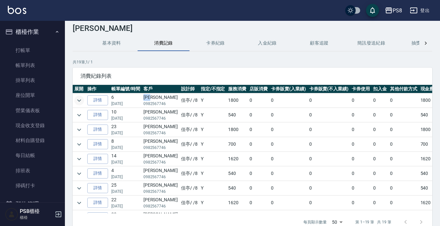
drag, startPoint x: 144, startPoint y: 94, endPoint x: 158, endPoint y: 95, distance: 13.6
click at [158, 95] on td "[PERSON_NAME]0982567746" at bounding box center [161, 100] width 38 height 14
copy td "[PERSON_NAME]"
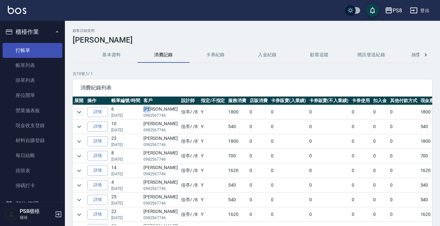
click at [21, 49] on link "打帳單" at bounding box center [33, 50] width 60 height 15
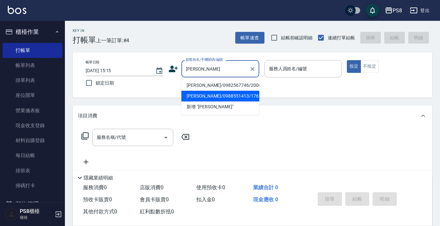
click at [210, 97] on li "[PERSON_NAME]/0988551413/17613" at bounding box center [220, 96] width 78 height 11
type input "[PERSON_NAME]/0988551413/17613"
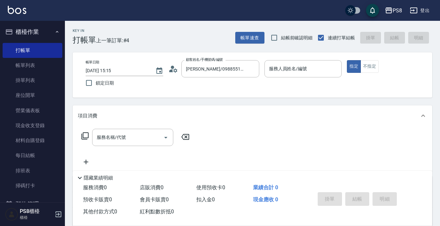
click at [172, 73] on icon at bounding box center [173, 69] width 10 height 10
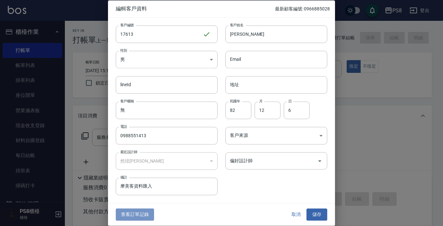
click at [141, 214] on button "查看訂單記錄" at bounding box center [135, 214] width 38 height 12
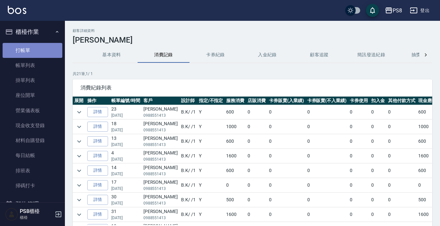
click at [38, 49] on link "打帳單" at bounding box center [33, 50] width 60 height 15
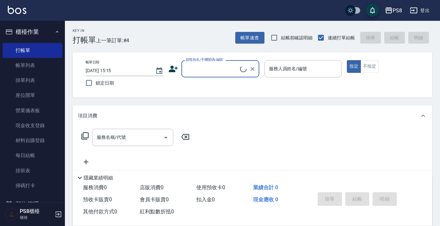
click at [201, 63] on input "顧客姓名/手機號碼/編號" at bounding box center [212, 68] width 56 height 11
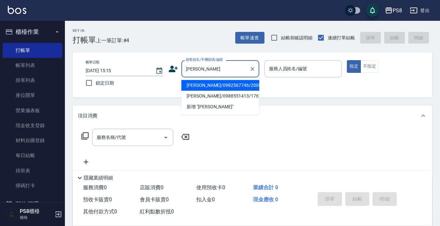
click at [216, 88] on li "[PERSON_NAME]/0982567746/20062" at bounding box center [220, 85] width 78 height 11
type input "[PERSON_NAME]/0982567746/20062"
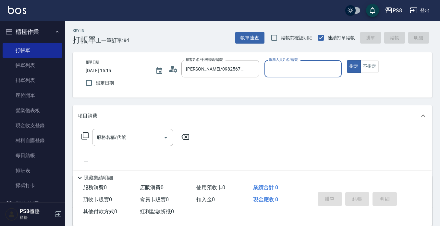
type input "佳亭-8"
click at [170, 68] on icon at bounding box center [173, 69] width 10 height 10
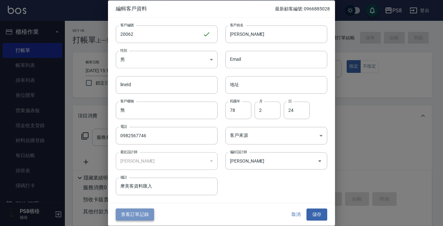
click at [132, 212] on button "查看訂單記錄" at bounding box center [135, 214] width 38 height 12
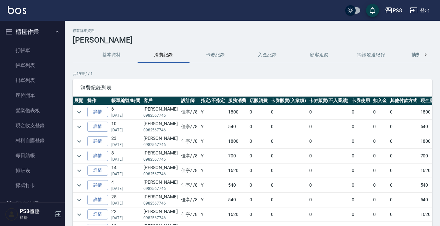
click at [181, 83] on div "消費紀錄列表" at bounding box center [253, 87] width 360 height 17
click at [32, 48] on link "打帳單" at bounding box center [33, 50] width 60 height 15
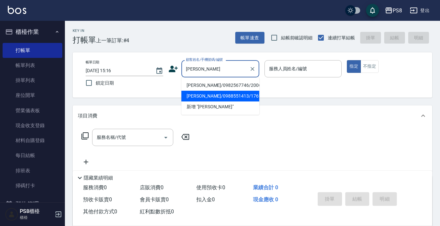
click at [214, 99] on li "[PERSON_NAME]/0988551413/17613" at bounding box center [220, 96] width 78 height 11
type input "[PERSON_NAME]/0988551413/17613"
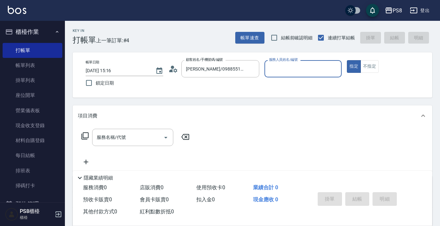
click at [176, 70] on icon at bounding box center [173, 69] width 10 height 10
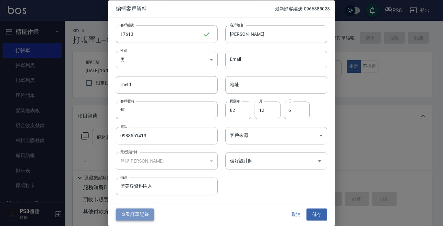
click at [151, 210] on button "查看訂單記錄" at bounding box center [135, 214] width 38 height 12
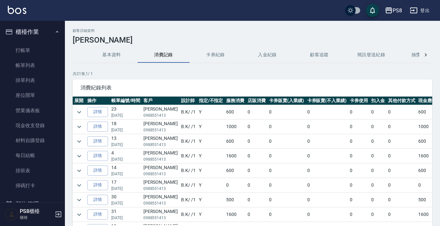
click at [85, 125] on tr "詳情 18 [DATE] [PERSON_NAME]0988551413 B.K / /1 Y 1000 0 0 0 0 0 0 1000" at bounding box center [263, 126] width 381 height 14
click at [85, 125] on td at bounding box center [79, 126] width 13 height 14
click at [82, 126] on icon "expand row" at bounding box center [79, 127] width 8 height 8
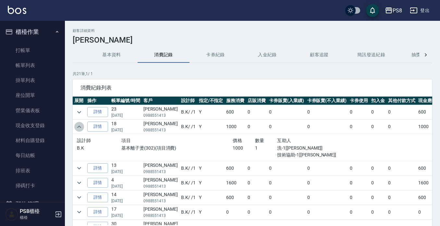
click at [83, 126] on button "expand row" at bounding box center [79, 127] width 10 height 10
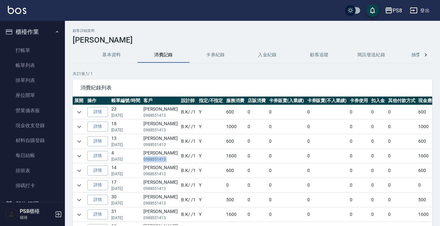
drag, startPoint x: 142, startPoint y: 158, endPoint x: 168, endPoint y: 159, distance: 26.0
click at [168, 159] on tr "詳情 4 [DATE] [PERSON_NAME]0988551413 B.K / /1 Y 1600 0 0 0 0 0 0 1600" at bounding box center [263, 156] width 381 height 14
click at [28, 47] on link "打帳單" at bounding box center [33, 50] width 60 height 15
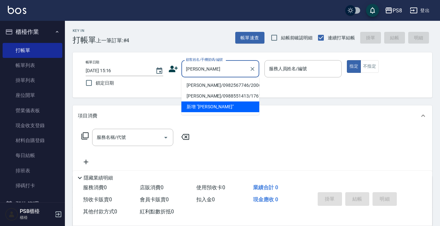
click at [189, 87] on li "[PERSON_NAME]/0982567746/20062" at bounding box center [220, 85] width 78 height 11
type input "[PERSON_NAME]/0982567746/20062"
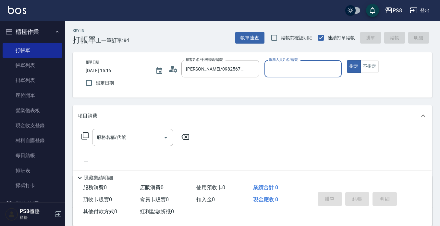
type input "佳亭-8"
click at [171, 71] on icon at bounding box center [171, 70] width 4 height 3
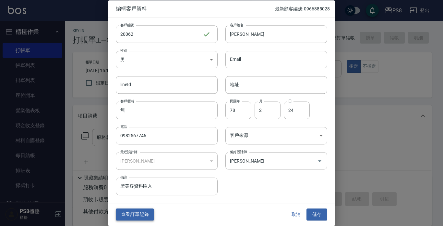
click at [147, 212] on button "查看訂單記錄" at bounding box center [135, 214] width 38 height 12
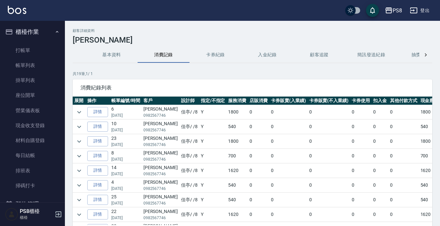
click at [22, 42] on ul "打帳單 帳單列表 掛單列表 座位開單 營業儀表板 現金收支登錄 材料自購登錄 每日結帳 排班表 掃碼打卡" at bounding box center [33, 117] width 60 height 155
click at [29, 49] on link "打帳單" at bounding box center [33, 50] width 60 height 15
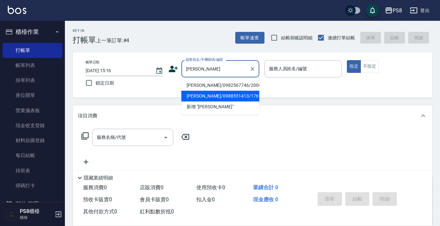
click at [223, 95] on li "[PERSON_NAME]/0988551413/17613" at bounding box center [220, 96] width 78 height 11
type input "[PERSON_NAME]/0988551413/17613"
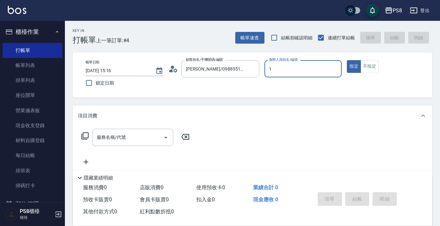
type input "B.K-1"
type button "true"
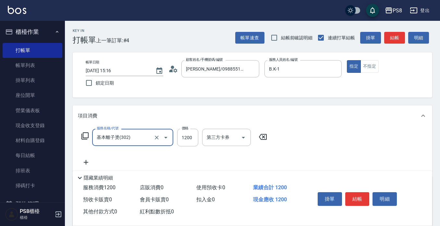
type input "基本離子燙(302)"
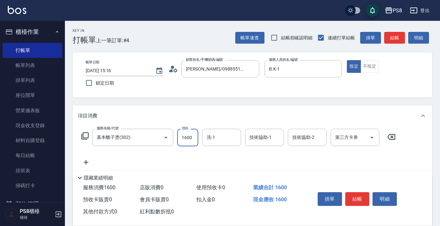
type input "1600"
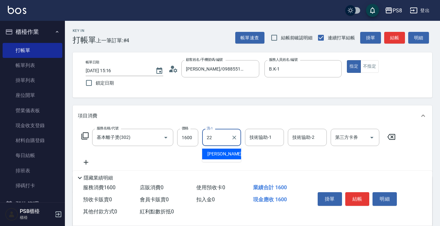
type input "[PERSON_NAME]-22"
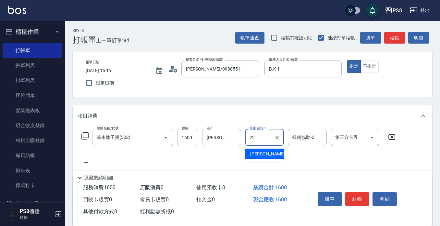
type input "[PERSON_NAME]-22"
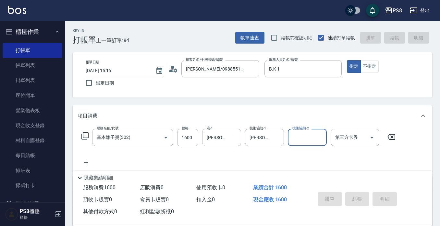
type input "[DATE] 15:17"
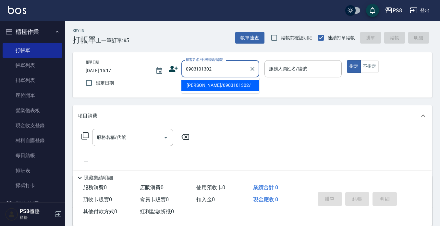
type input "[PERSON_NAME]/0903101302/"
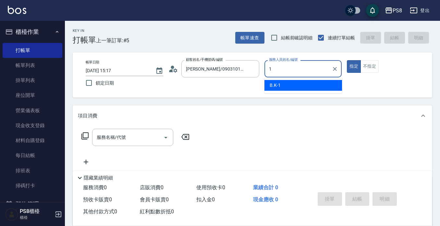
type input "B.K-1"
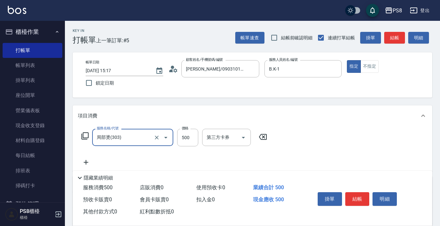
type input "局部燙(303)"
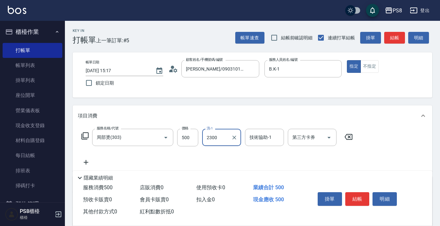
type input "2300"
click at [181, 141] on input "500" at bounding box center [187, 138] width 21 height 18
type input "2300"
type input "[PERSON_NAME]-24"
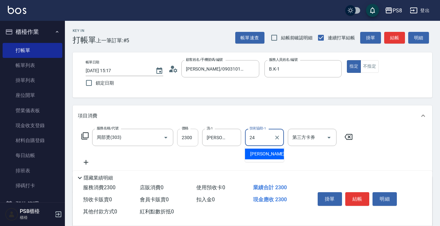
type input "[PERSON_NAME]-24"
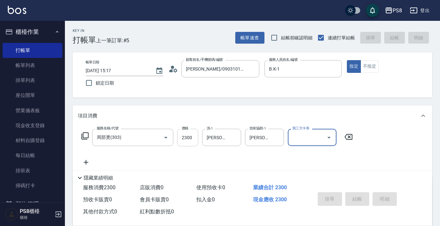
type input "[DATE] 15:18"
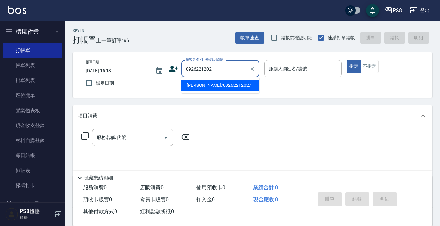
type input "[PERSON_NAME]/0926221202/"
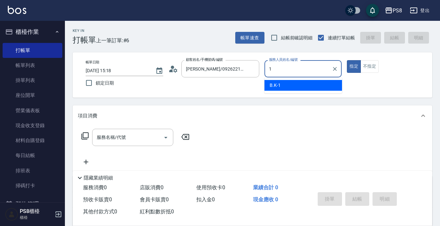
type input "B.K-1"
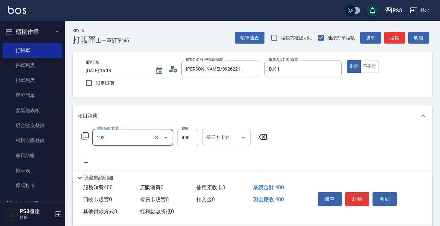
type input "精油洗髮(102)"
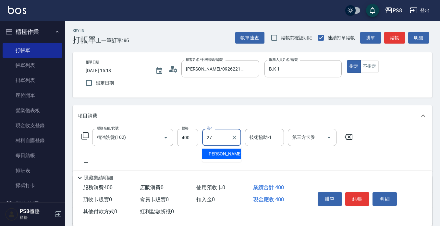
type input "[PERSON_NAME]-27"
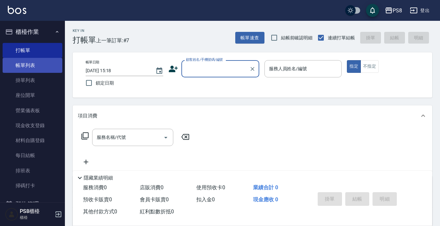
click at [30, 59] on link "帳單列表" at bounding box center [33, 65] width 60 height 15
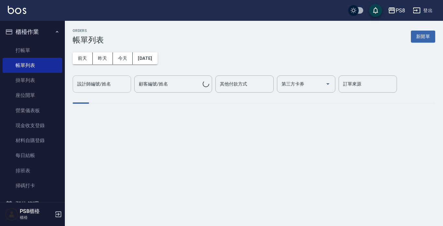
click at [100, 83] on input "設計師編號/姓名" at bounding box center [102, 83] width 53 height 11
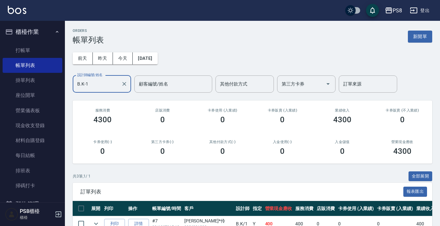
type input "B.K-1"
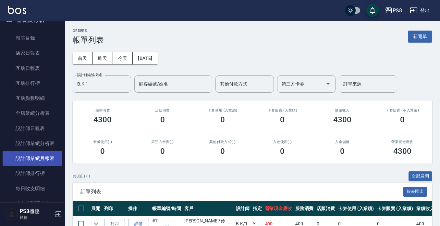
scroll to position [260, 0]
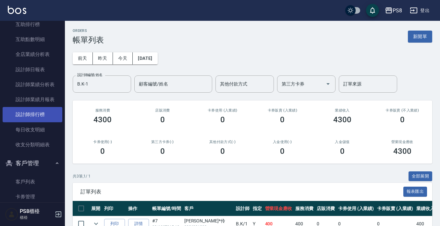
click at [43, 116] on link "設計師排行榜" at bounding box center [33, 114] width 60 height 15
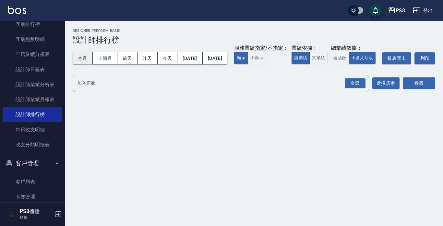
click at [82, 56] on button "本月" at bounding box center [83, 58] width 20 height 12
click at [310, 64] on button "實業績" at bounding box center [319, 58] width 18 height 13
click at [351, 88] on div "全選" at bounding box center [355, 83] width 21 height 10
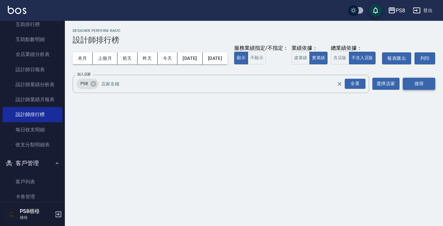
click at [414, 90] on button "搜尋" at bounding box center [419, 84] width 32 height 12
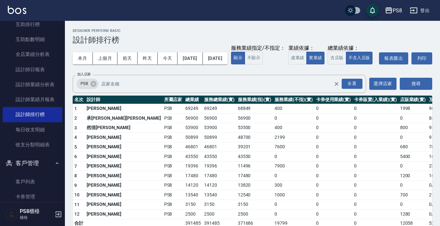
drag, startPoint x: 312, startPoint y: 62, endPoint x: 276, endPoint y: 48, distance: 39.4
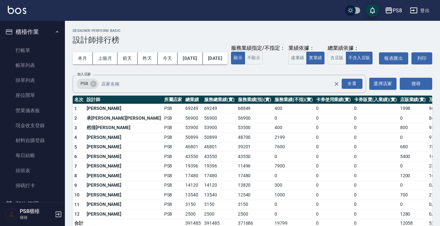
drag, startPoint x: 114, startPoint y: 209, endPoint x: 119, endPoint y: 212, distance: 5.7
click at [163, 200] on td "PS8" at bounding box center [173, 195] width 21 height 10
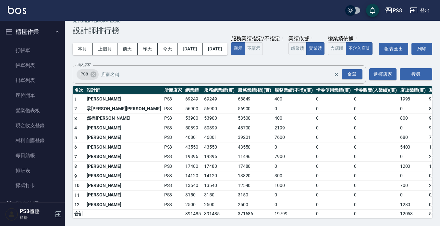
scroll to position [22, 0]
click at [184, 192] on td "3150" at bounding box center [193, 195] width 19 height 10
click at [273, 134] on td "7600" at bounding box center [293, 137] width 41 height 10
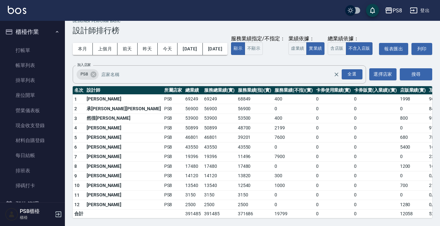
click at [273, 134] on td "7600" at bounding box center [293, 137] width 41 height 10
drag, startPoint x: 287, startPoint y: 162, endPoint x: 283, endPoint y: 161, distance: 3.8
click at [273, 161] on td "7900" at bounding box center [293, 157] width 41 height 10
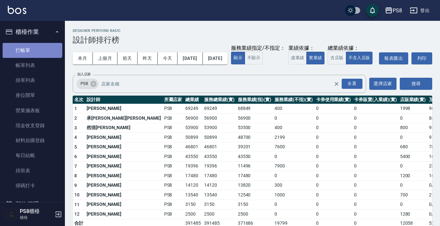
click at [32, 48] on link "打帳單" at bounding box center [33, 50] width 60 height 15
